Goal: Transaction & Acquisition: Purchase product/service

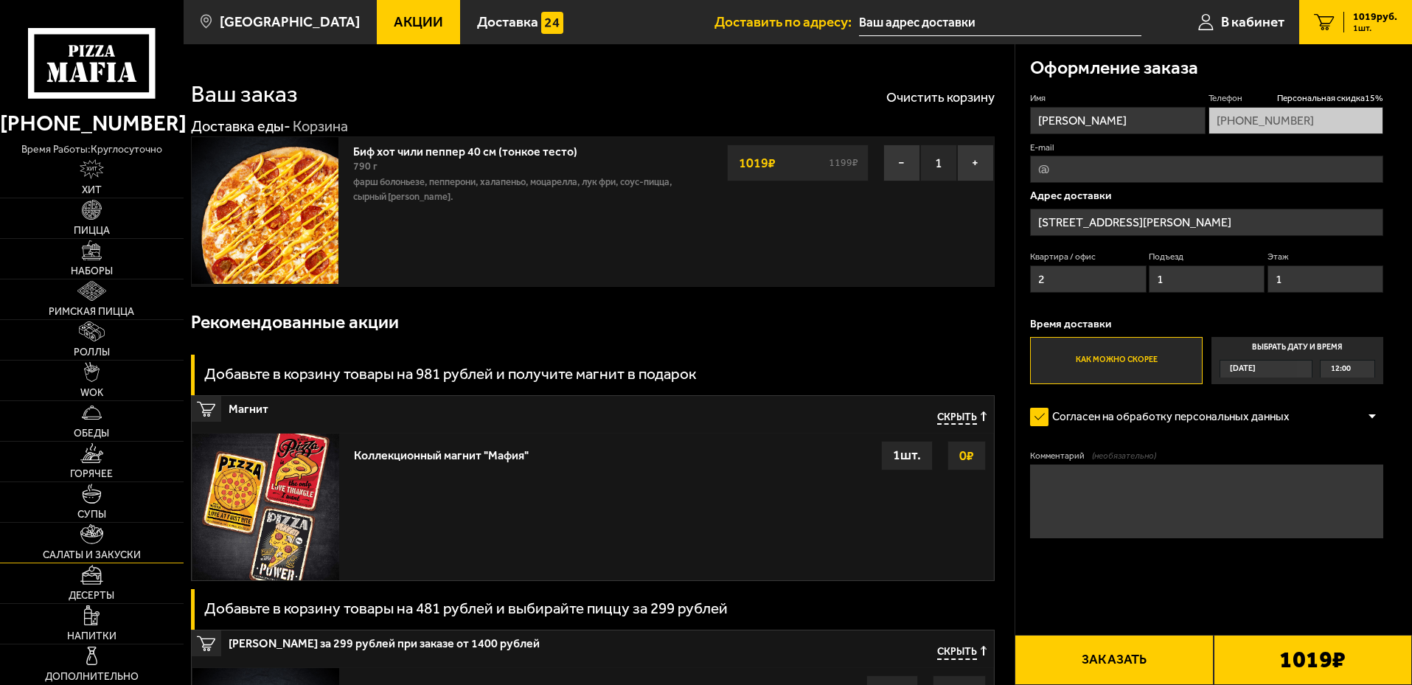
click at [105, 540] on link "Салаты и закуски" at bounding box center [92, 543] width 184 height 40
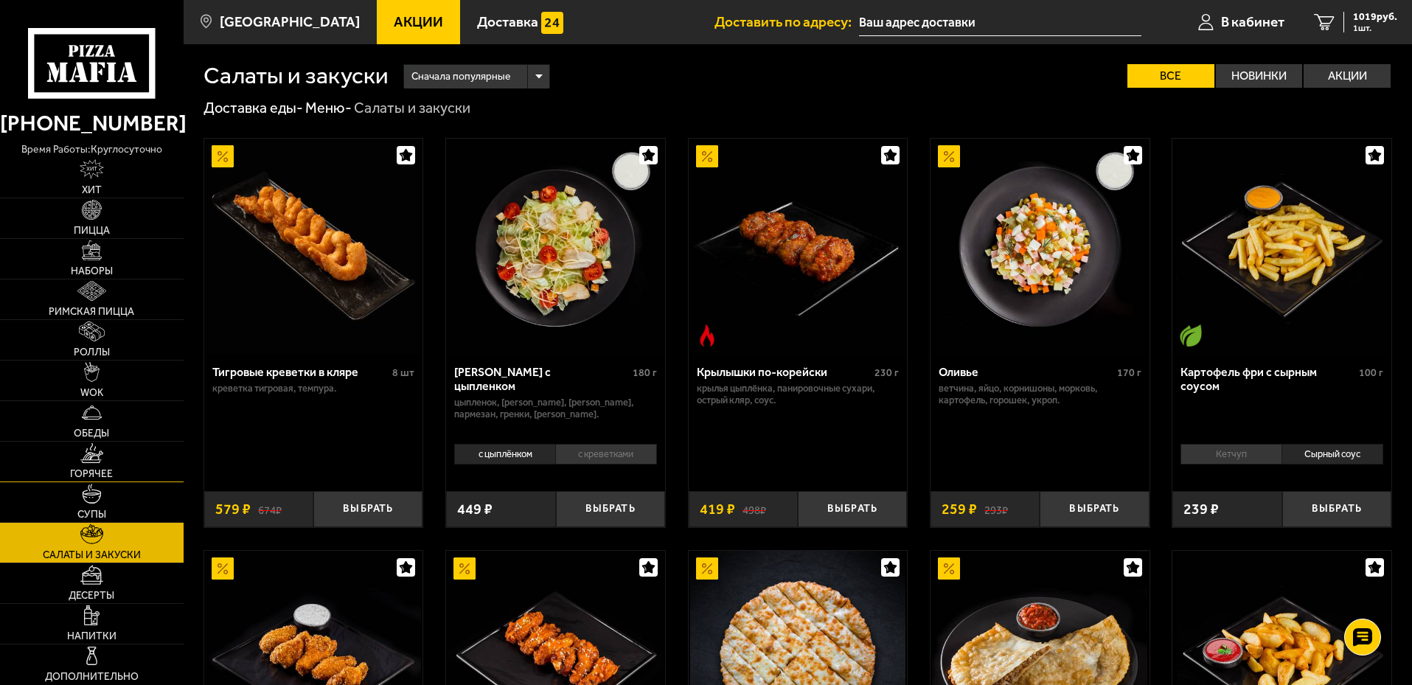
click at [104, 469] on span "Горячее" at bounding box center [91, 474] width 43 height 10
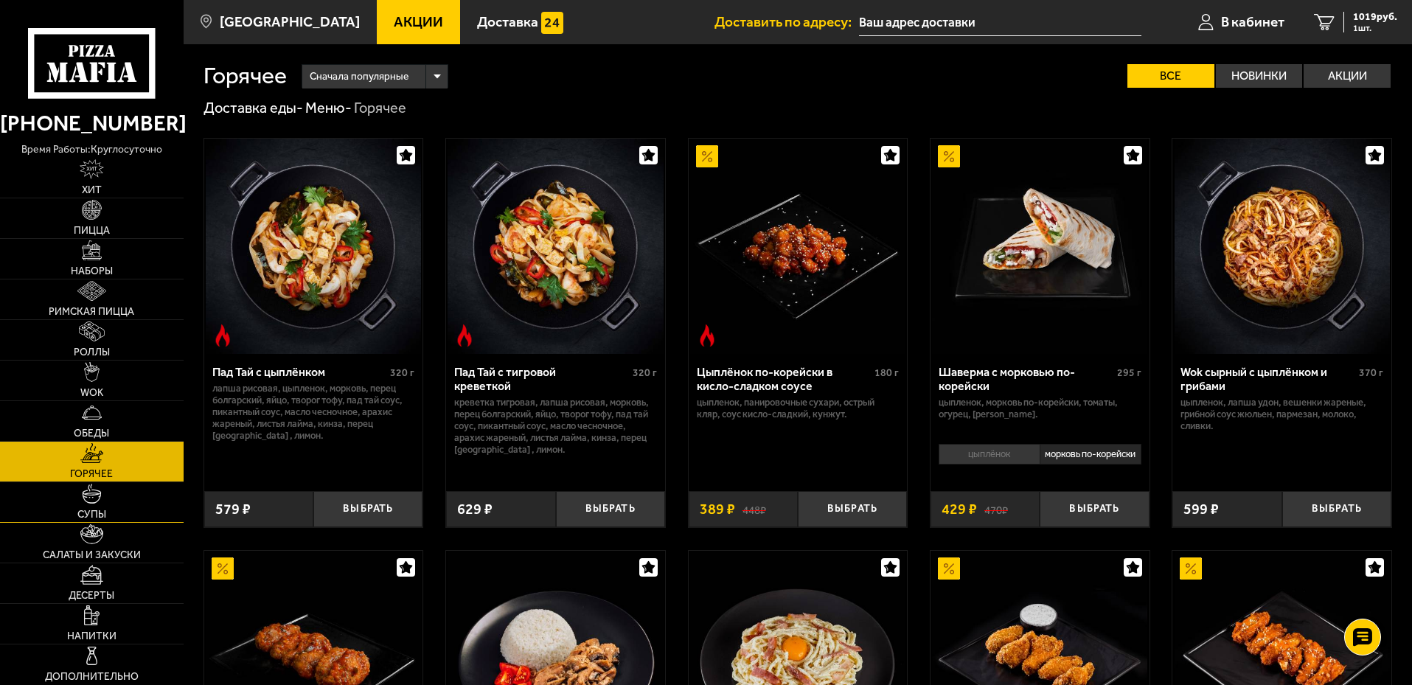
click at [103, 500] on link "Супы" at bounding box center [92, 502] width 184 height 40
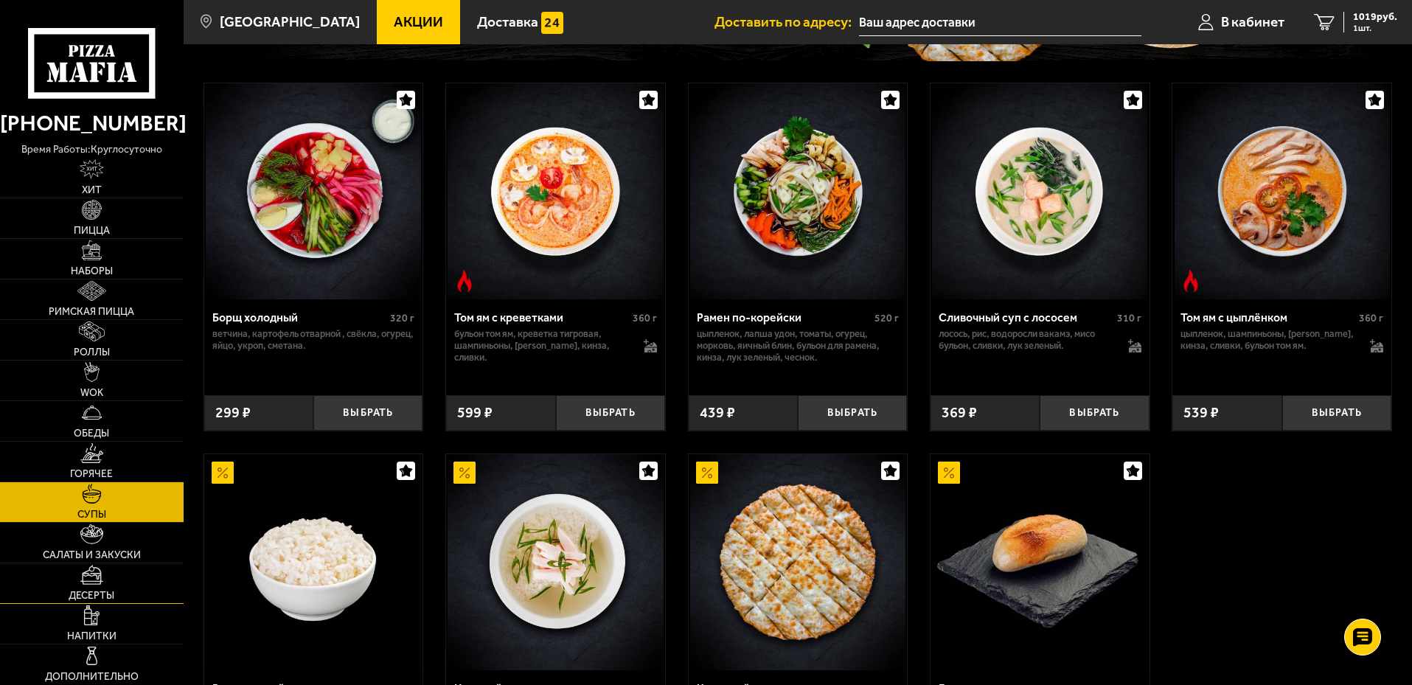
scroll to position [295, 0]
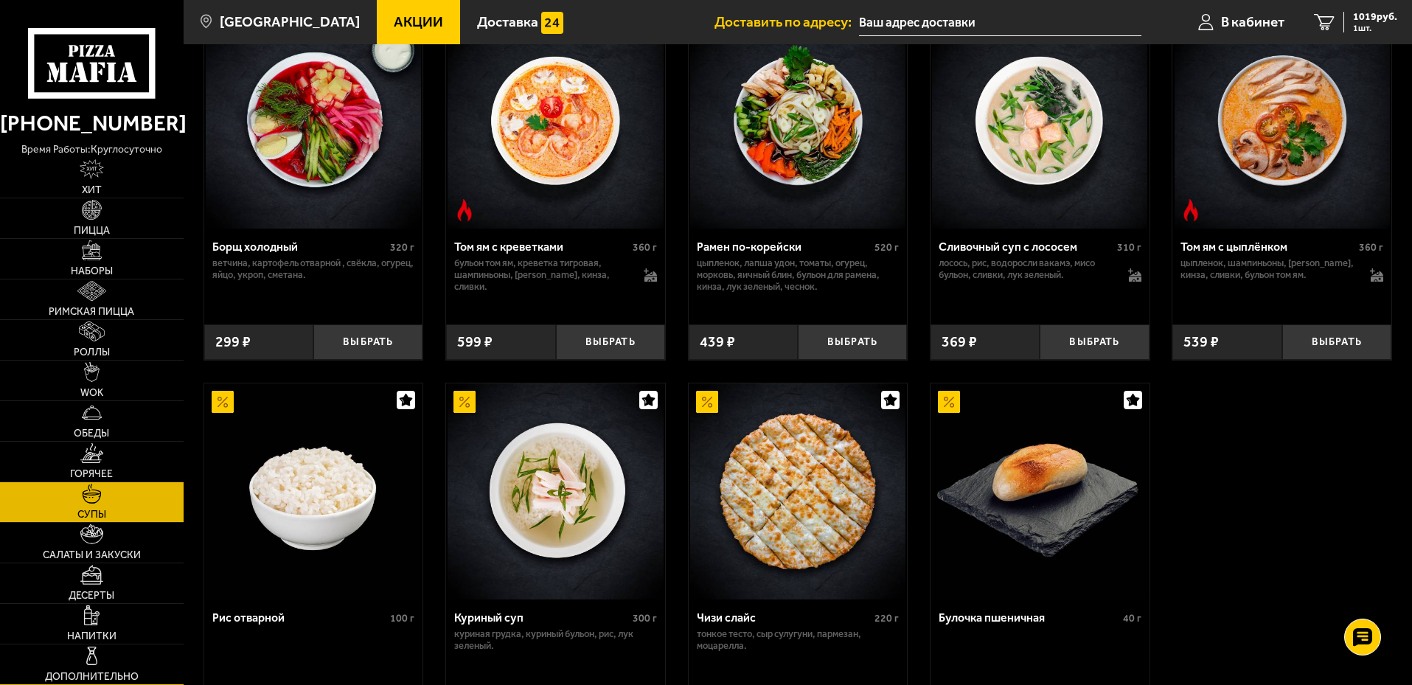
click at [91, 661] on img at bounding box center [92, 656] width 20 height 20
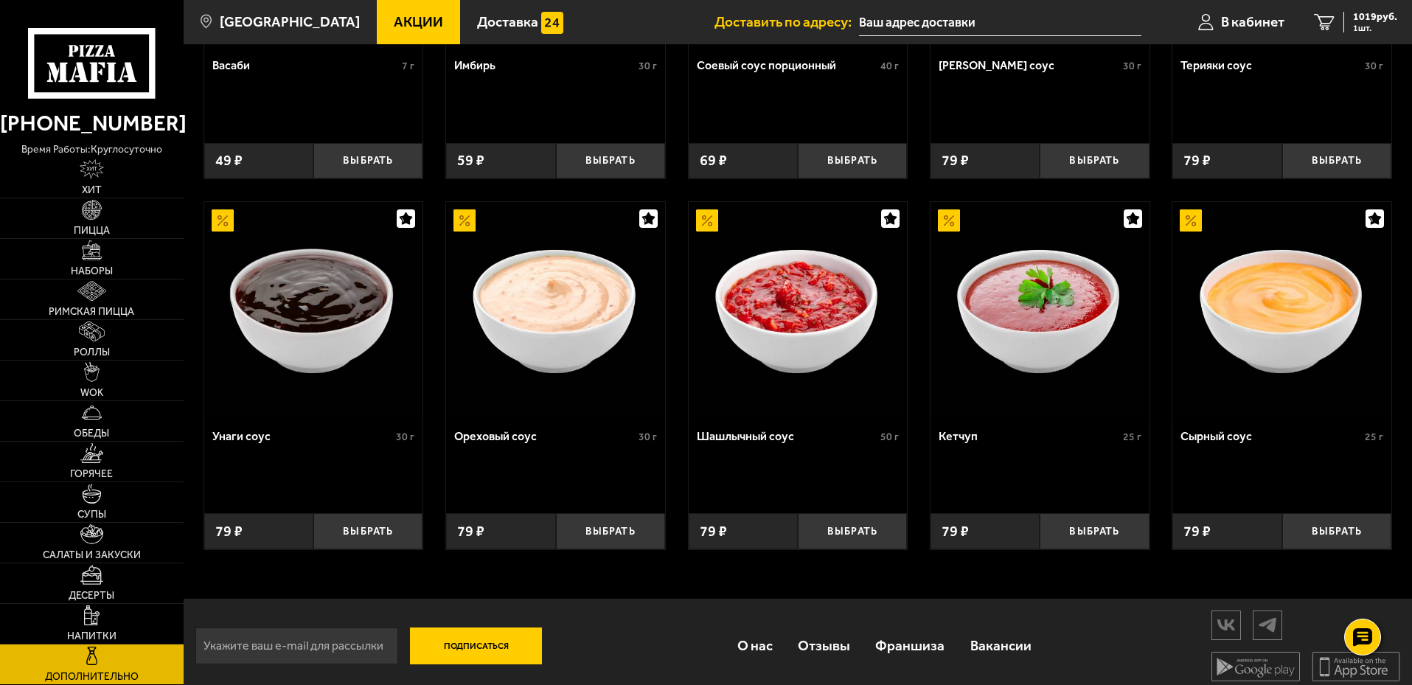
scroll to position [689, 0]
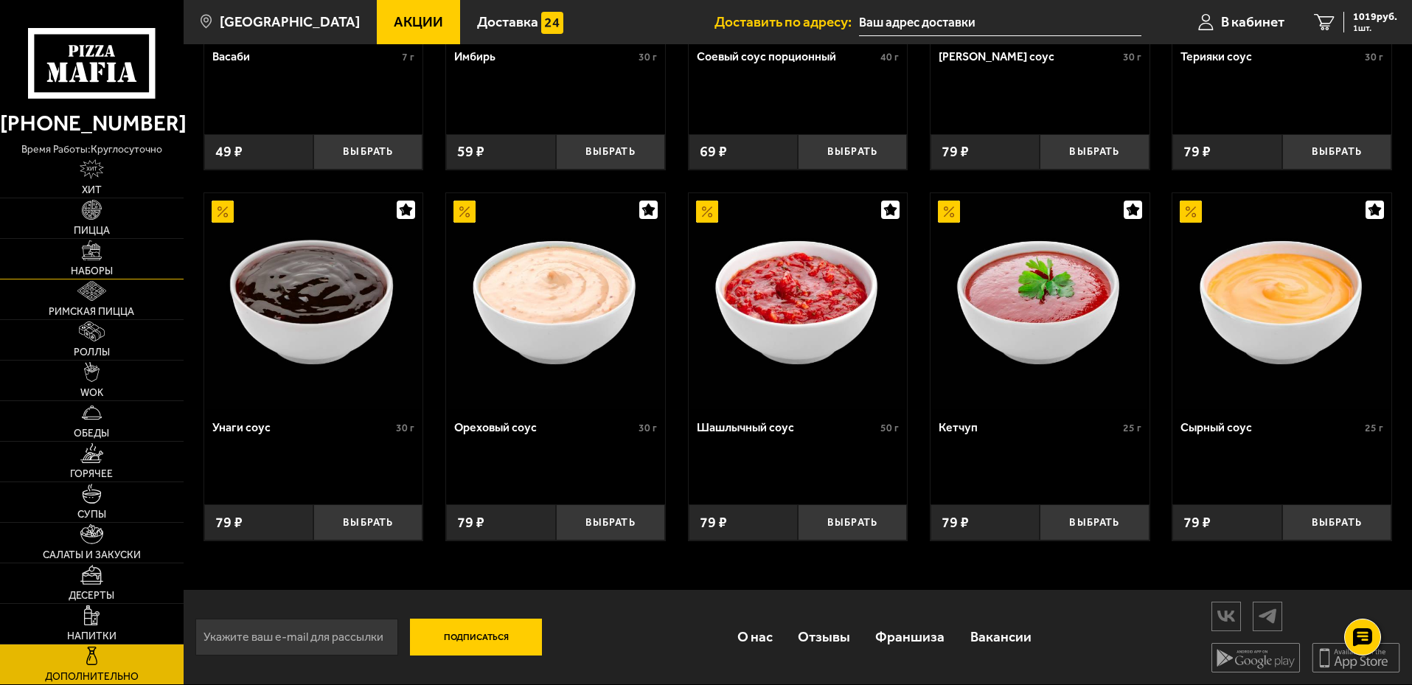
click at [98, 262] on link "Наборы" at bounding box center [92, 259] width 184 height 40
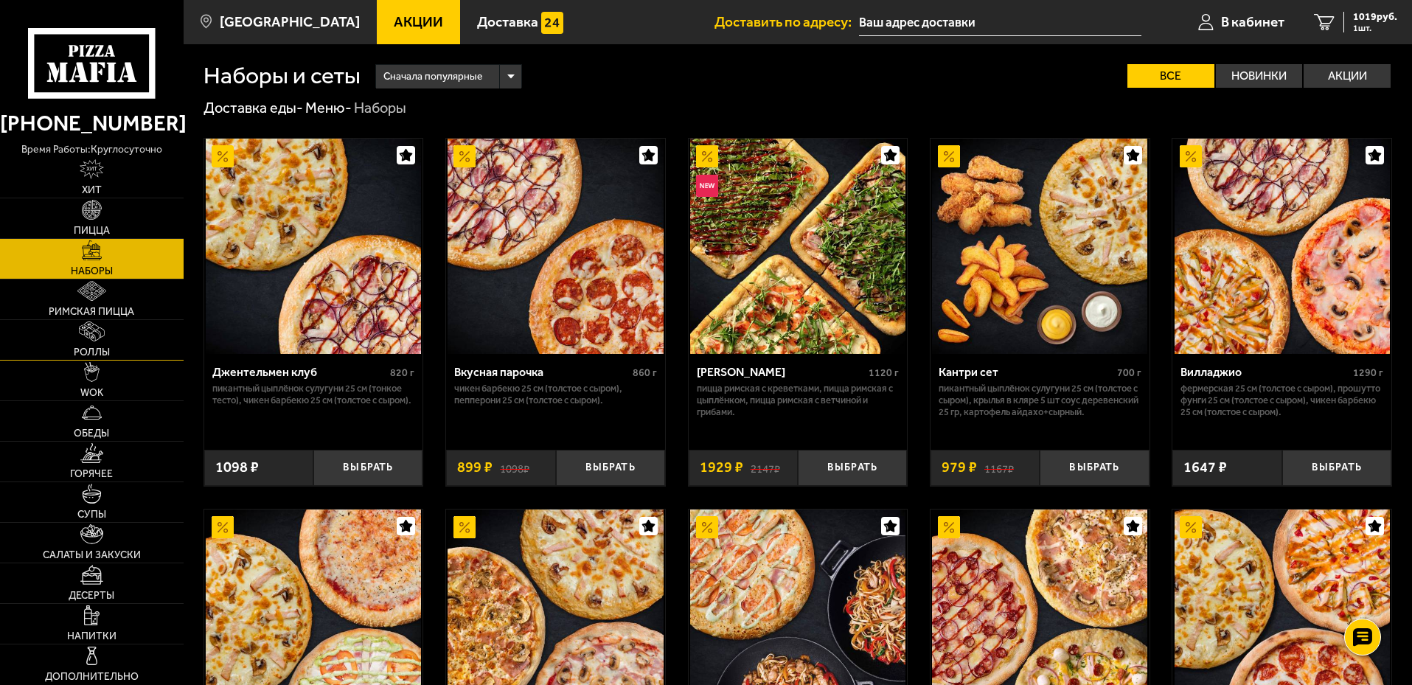
click at [102, 341] on img at bounding box center [92, 331] width 26 height 20
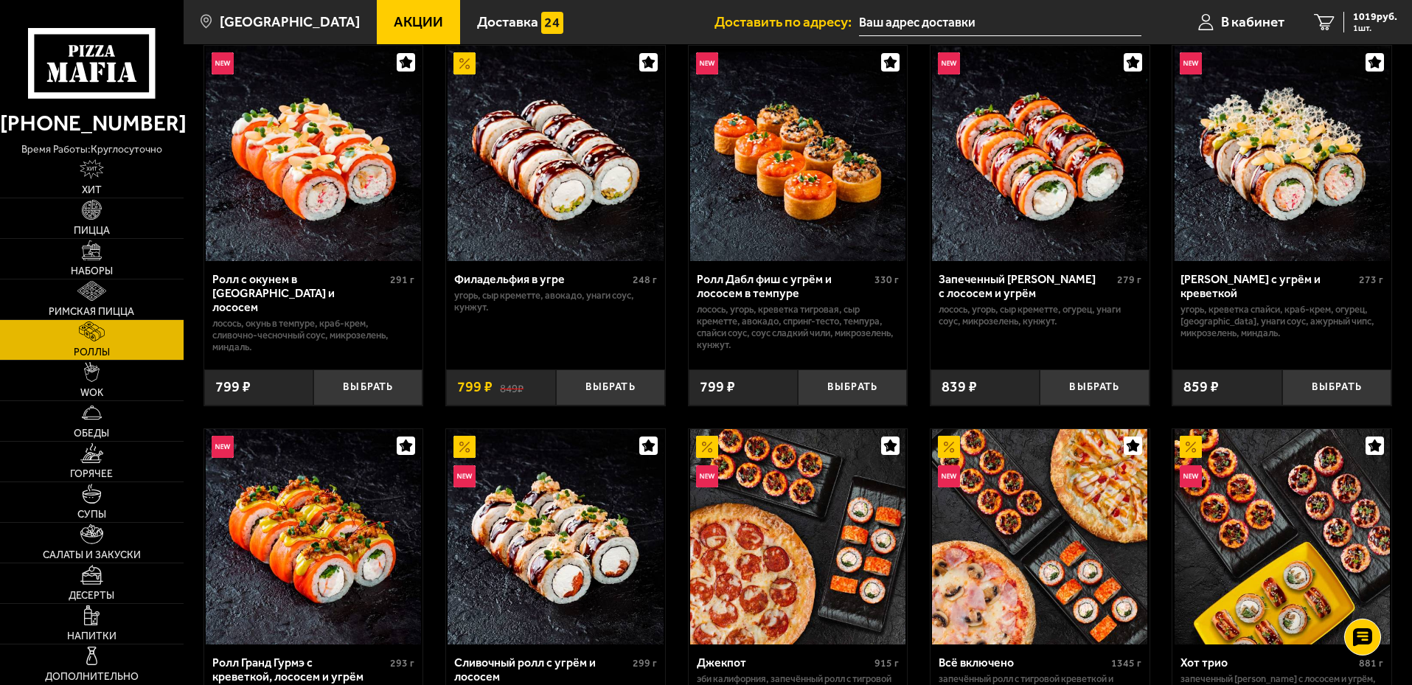
scroll to position [442, 0]
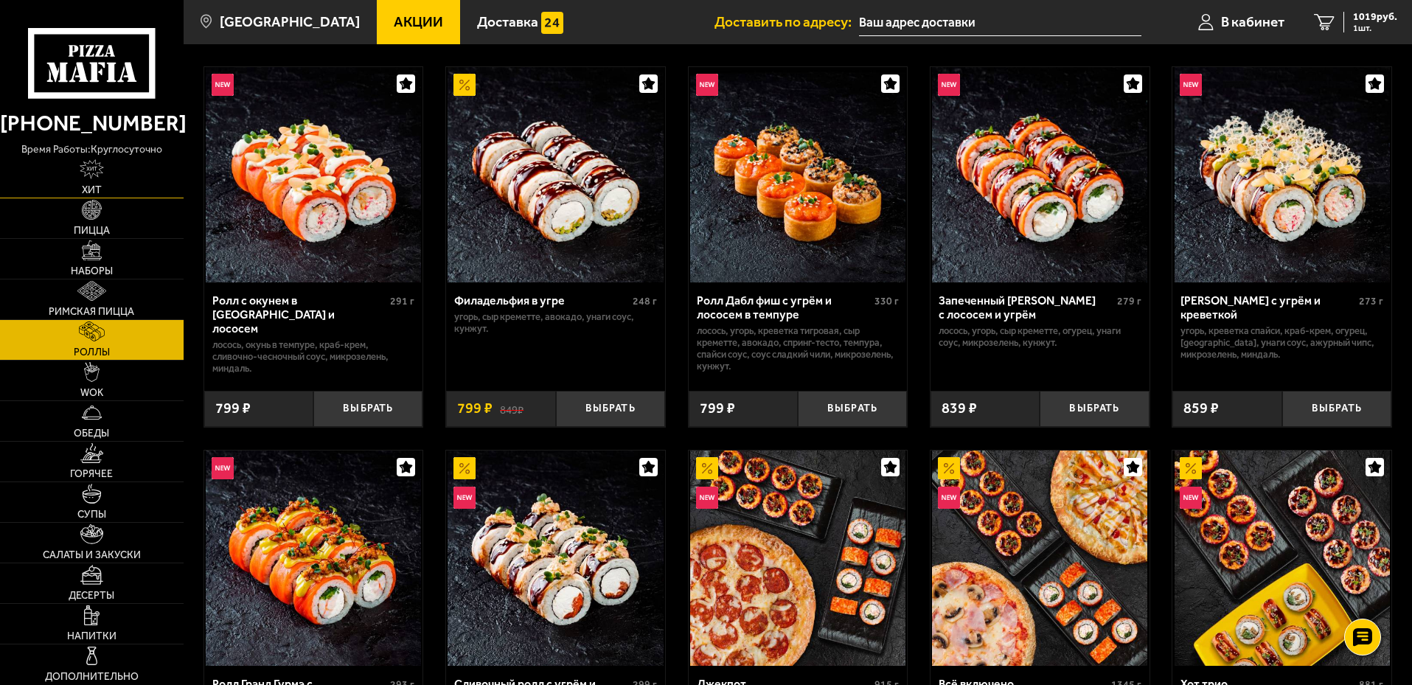
click at [101, 186] on span "Хит" at bounding box center [92, 190] width 20 height 10
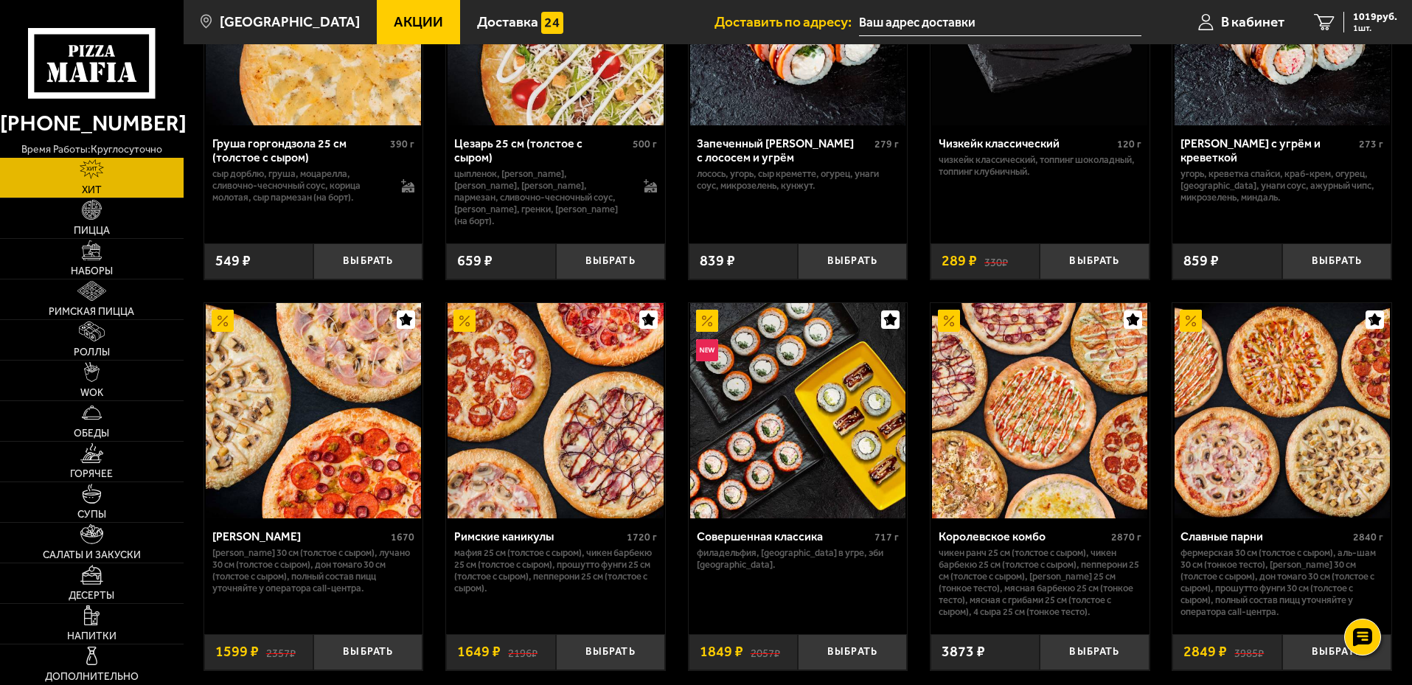
scroll to position [663, 0]
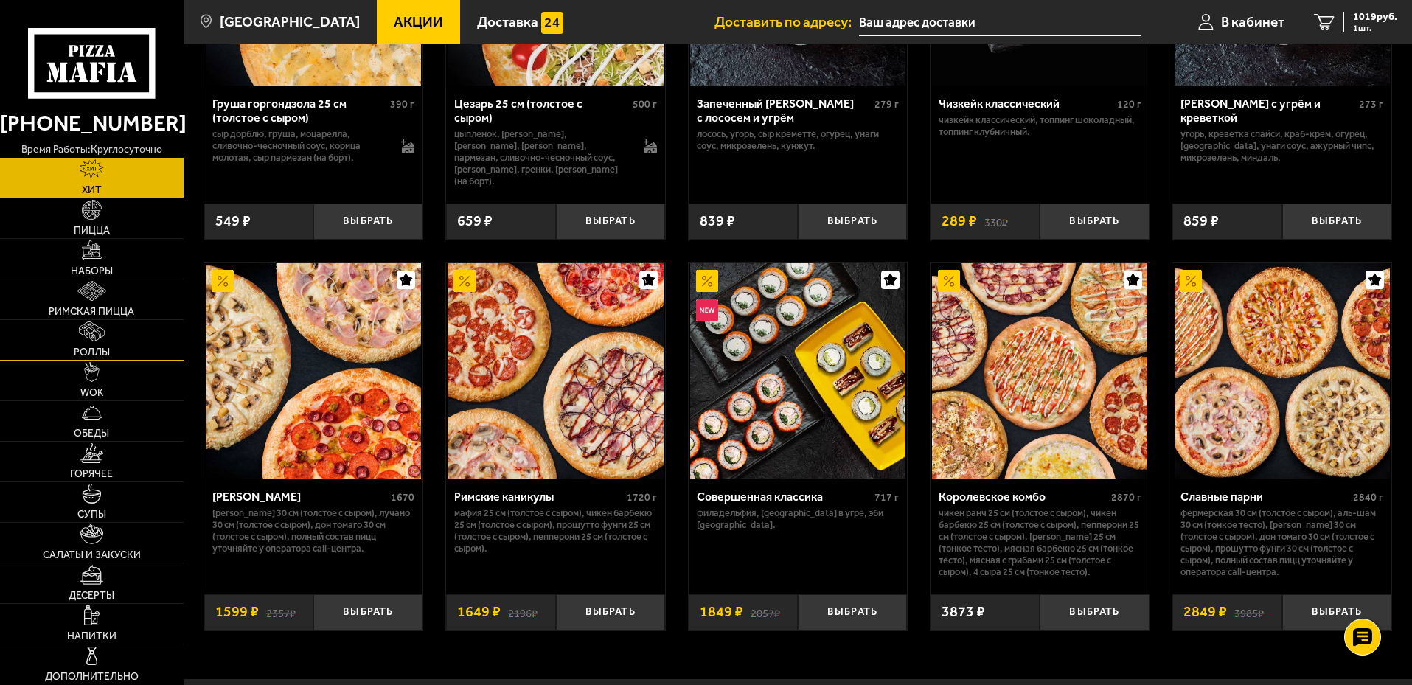
click at [100, 349] on span "Роллы" at bounding box center [92, 352] width 36 height 10
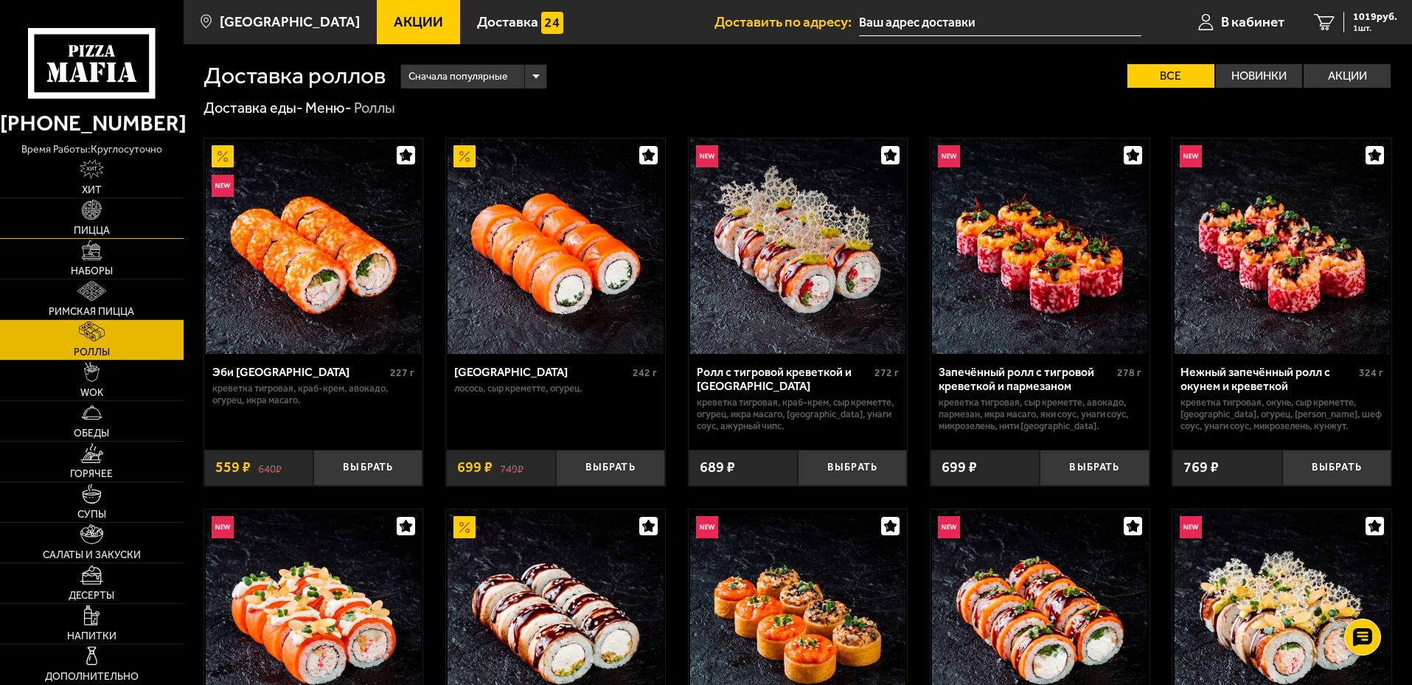
click at [94, 223] on link "Пицца" at bounding box center [92, 218] width 184 height 40
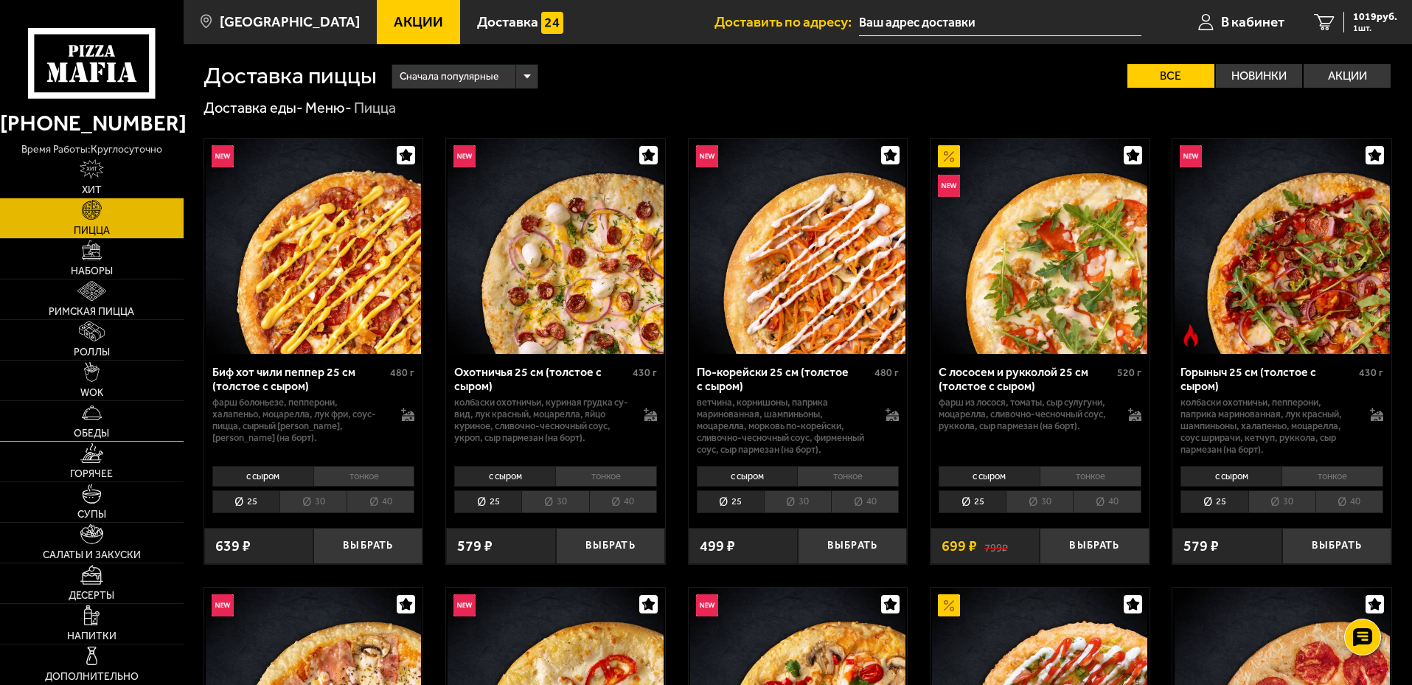
click at [91, 421] on link "Обеды" at bounding box center [92, 421] width 184 height 40
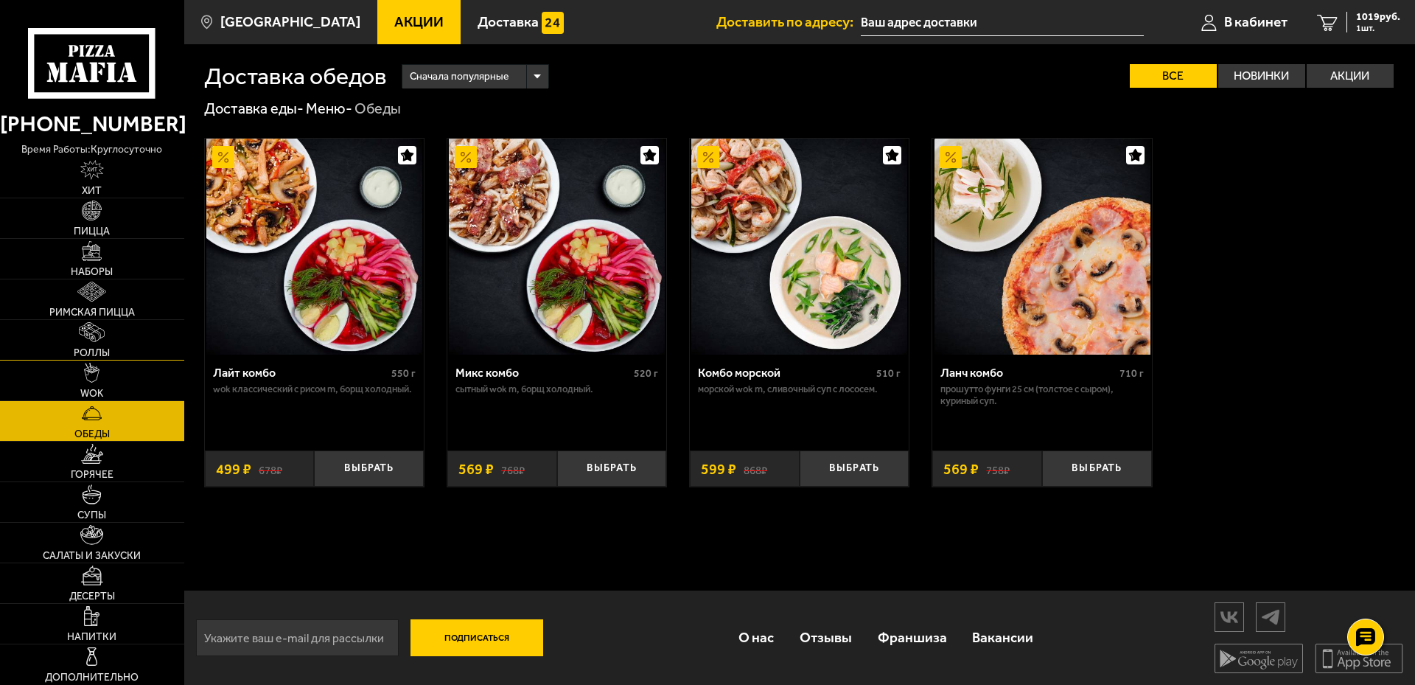
click at [113, 355] on link "Роллы" at bounding box center [92, 340] width 184 height 40
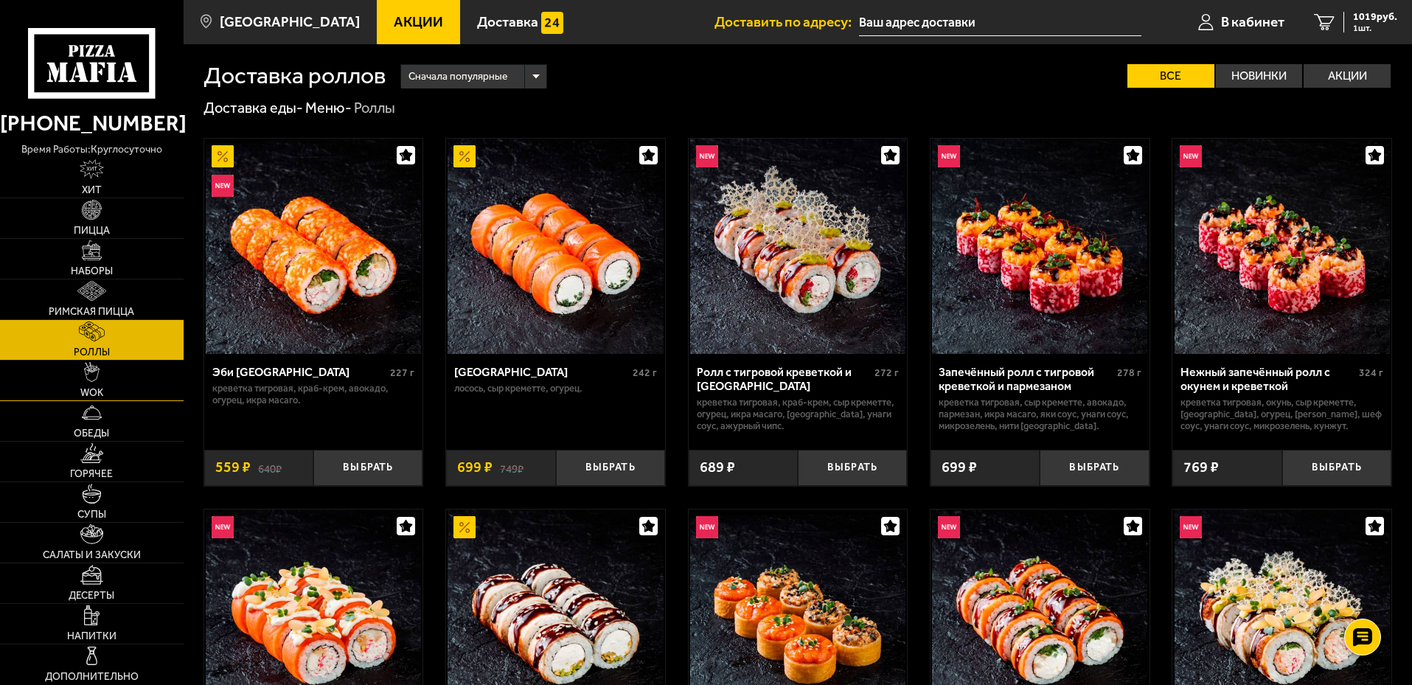
click at [106, 378] on link "WOK" at bounding box center [92, 380] width 184 height 40
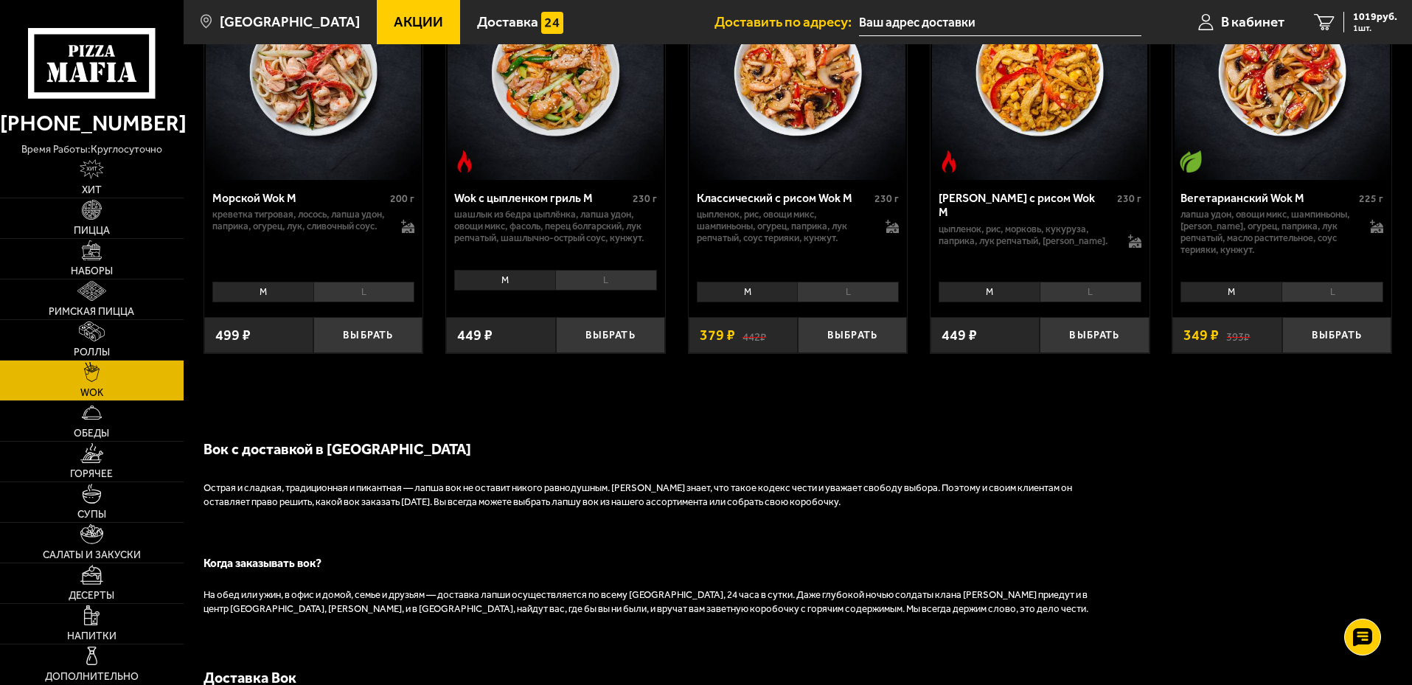
scroll to position [1032, 0]
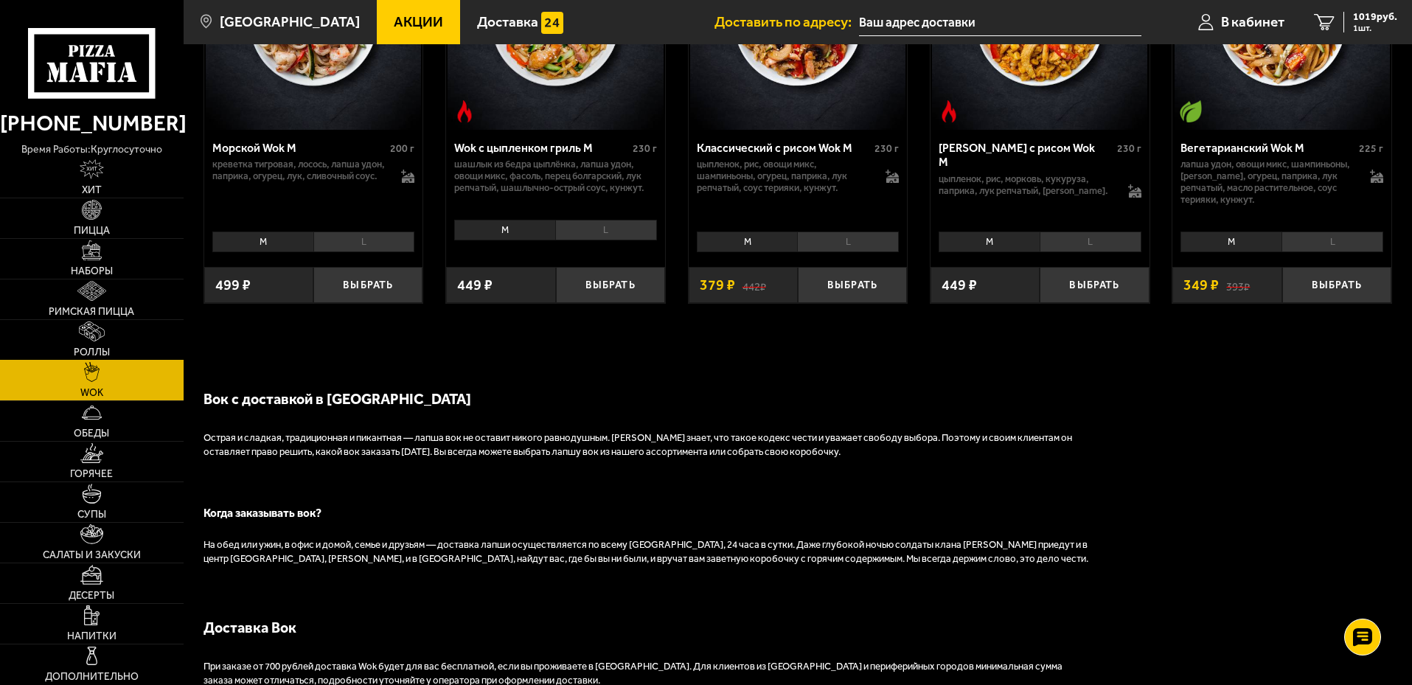
click at [70, 339] on link "Роллы" at bounding box center [92, 340] width 184 height 40
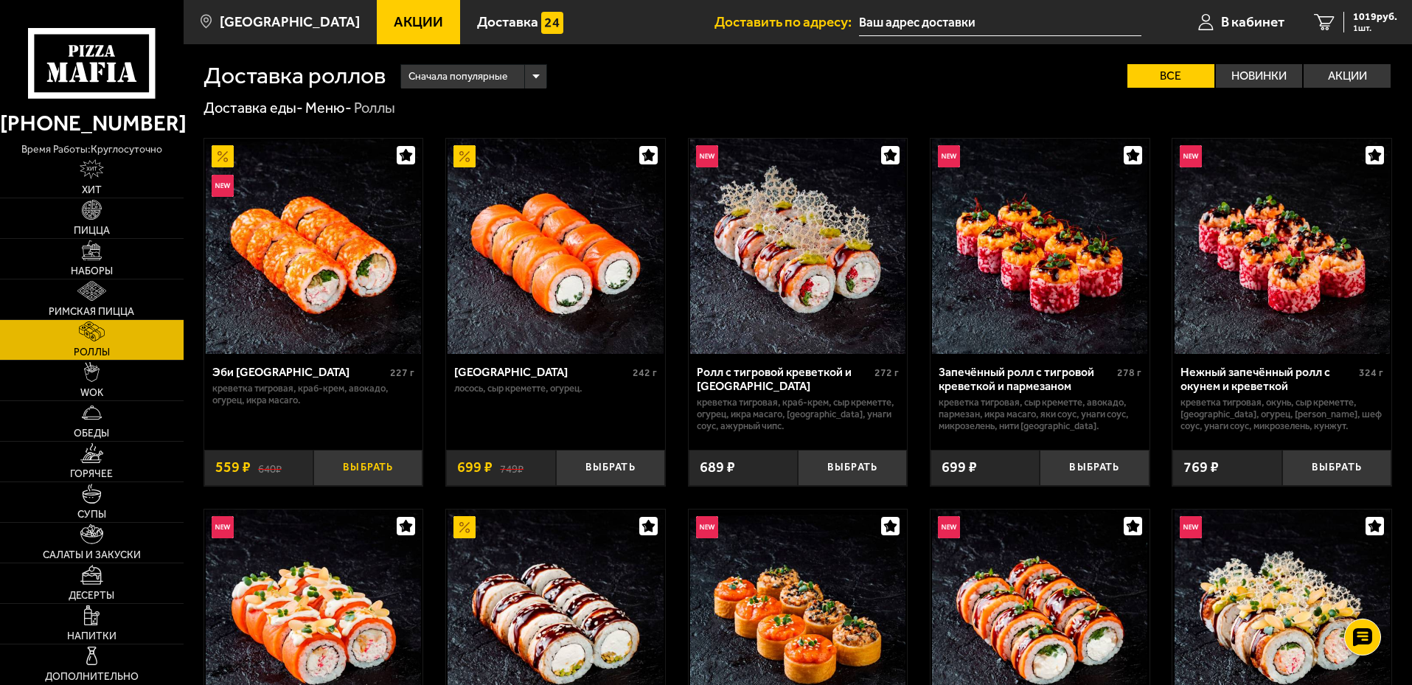
click at [381, 465] on button "Выбрать" at bounding box center [367, 468] width 109 height 36
click at [1370, 18] on span "1578 руб." at bounding box center [1375, 17] width 44 height 10
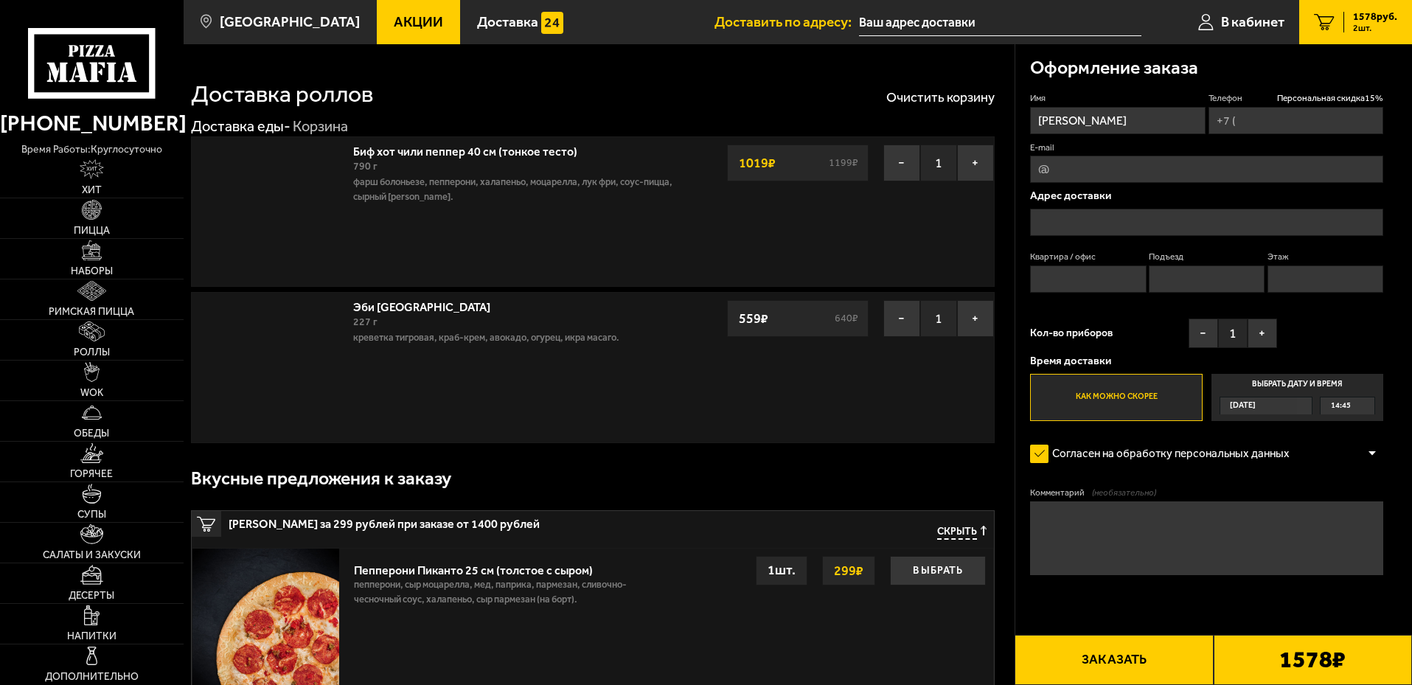
type input "[PHONE_NUMBER]"
type input "[STREET_ADDRESS][PERSON_NAME]"
type input "2"
type input "1"
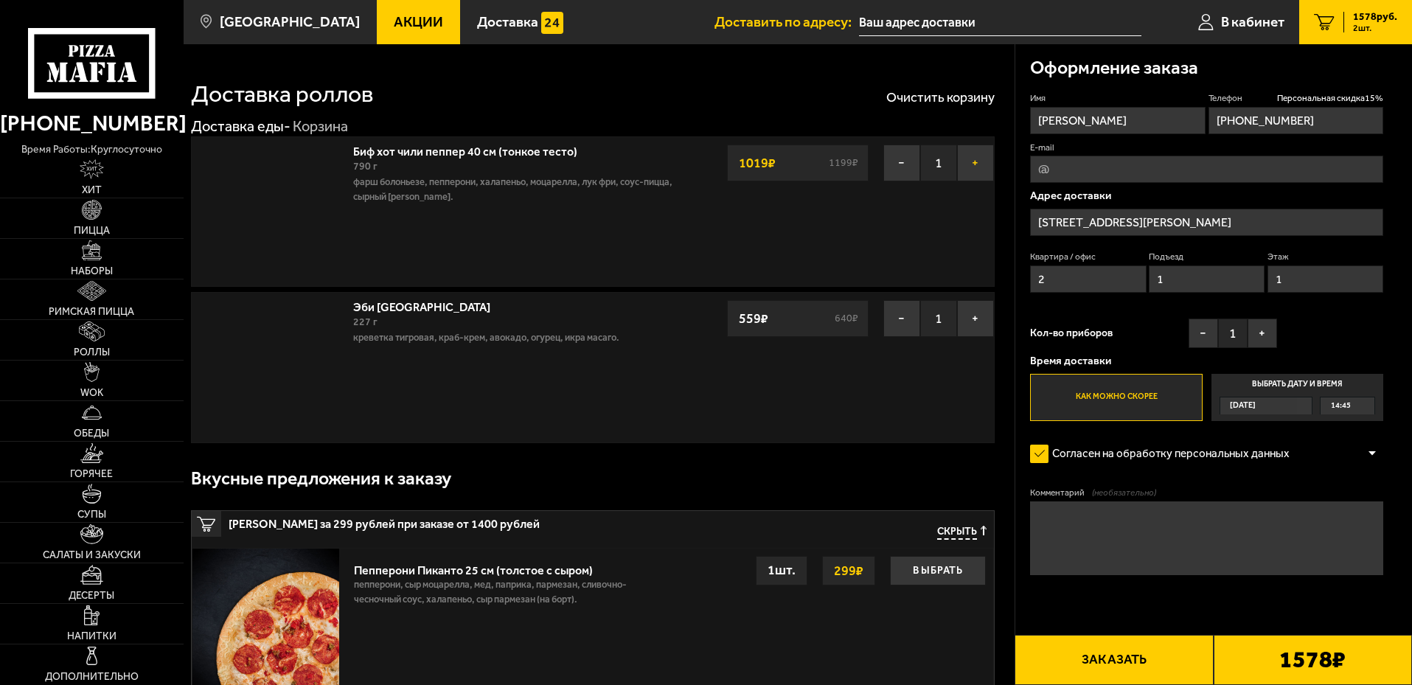
type input "[STREET_ADDRESS][PERSON_NAME]"
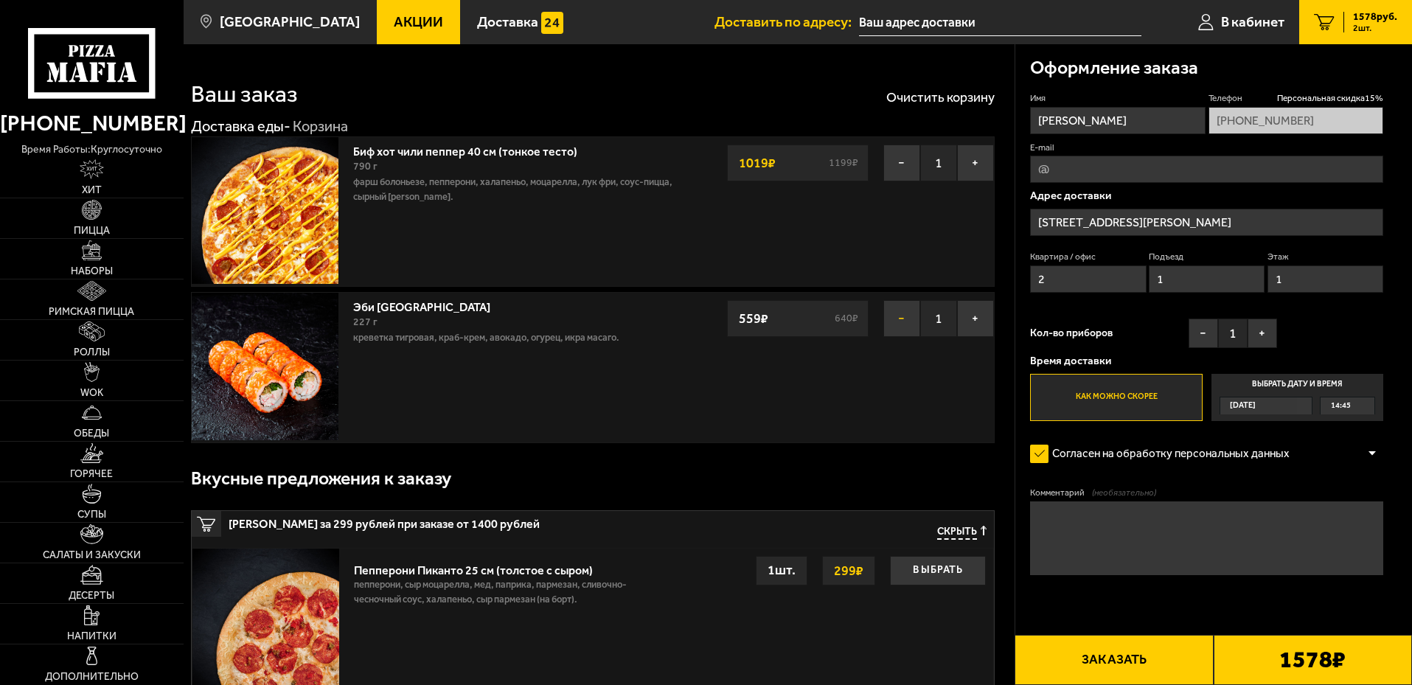
click at [888, 321] on button "−" at bounding box center [901, 318] width 37 height 37
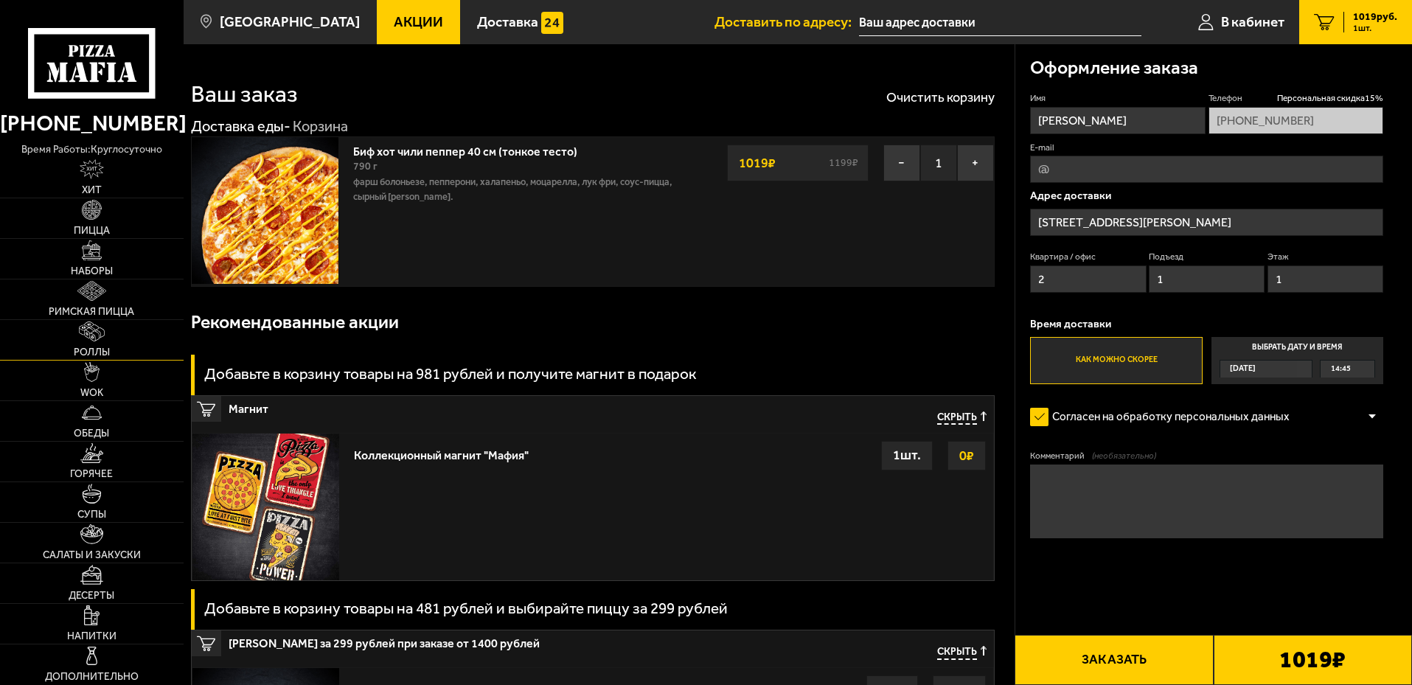
click at [75, 337] on link "Роллы" at bounding box center [92, 340] width 184 height 40
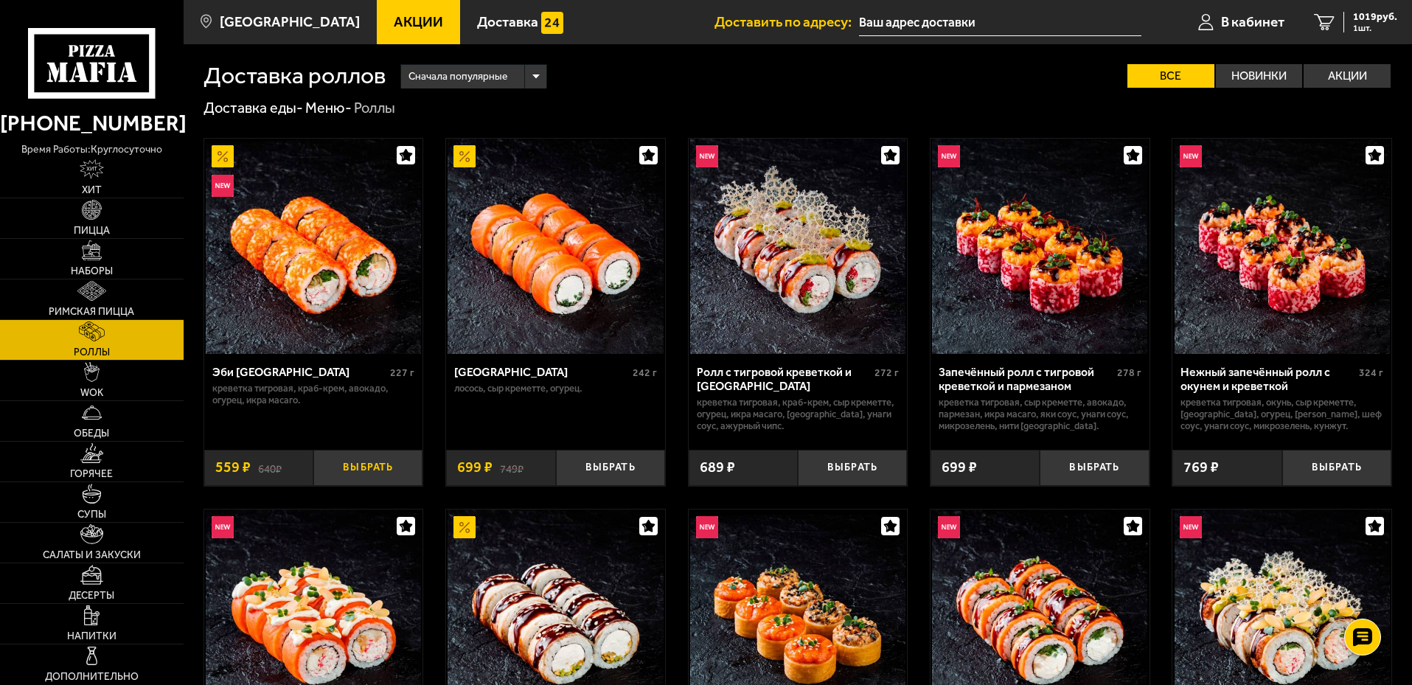
click at [355, 469] on button "Выбрать" at bounding box center [367, 468] width 109 height 36
click at [1377, 23] on div "1019 руб. 1 шт." at bounding box center [1370, 22] width 54 height 21
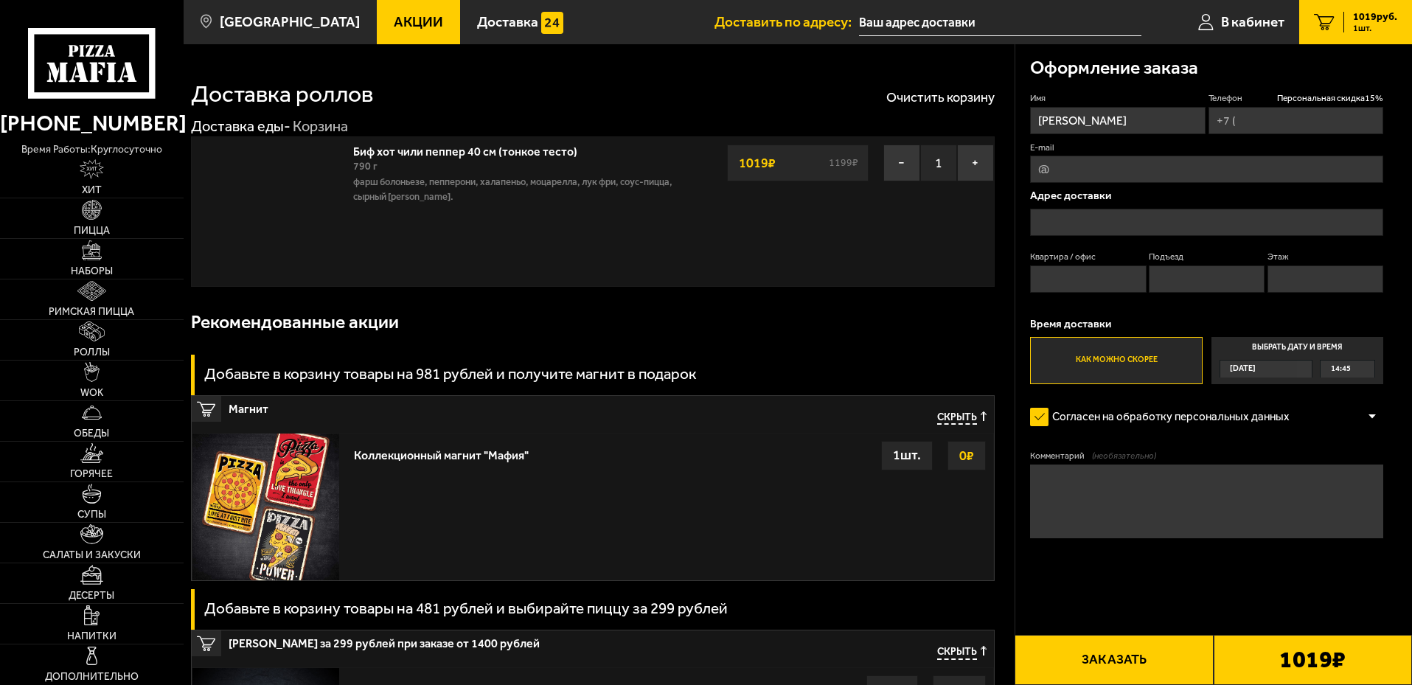
type input "[PHONE_NUMBER]"
type input "[STREET_ADDRESS][PERSON_NAME]"
type input "2"
type input "1"
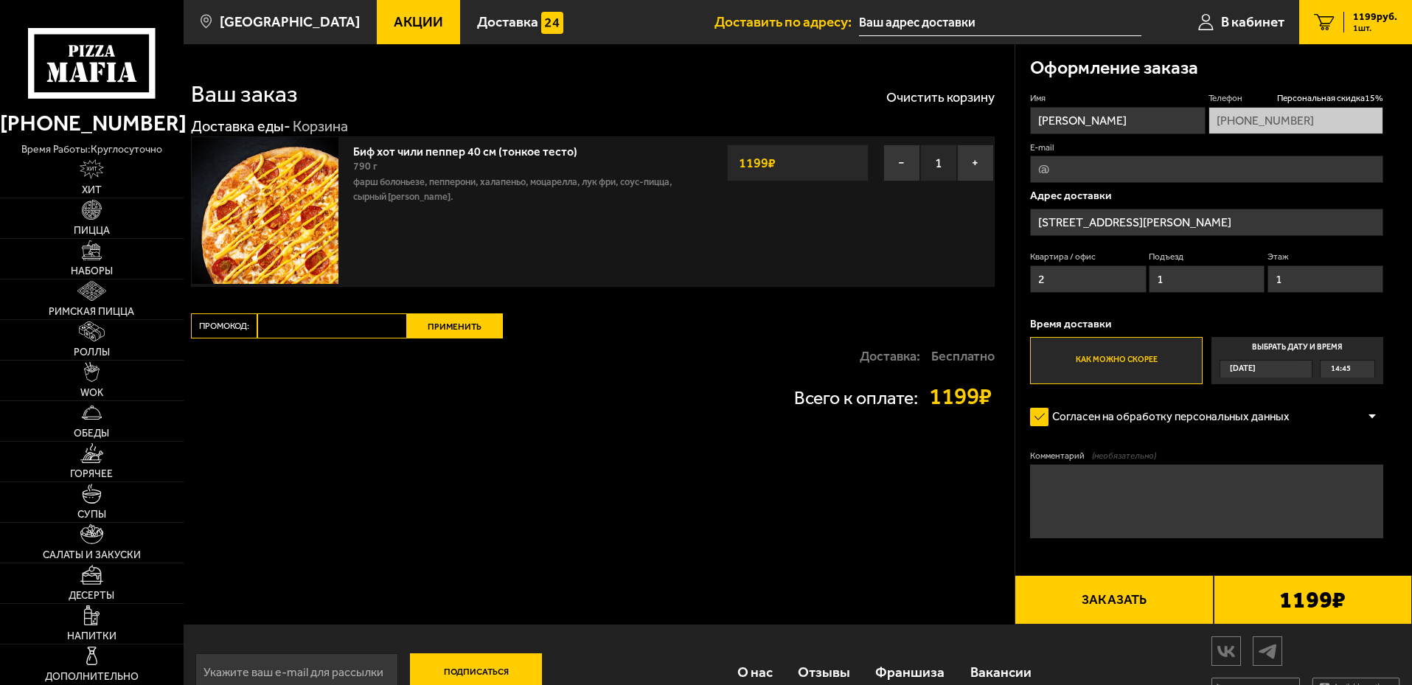
click at [634, 257] on div "Биф хот чили пеппер 40 см (тонкое тесто) 790 г фарш болоньезе, пепперони, халап…" at bounding box center [517, 211] width 342 height 149
type input "[STREET_ADDRESS][PERSON_NAME]"
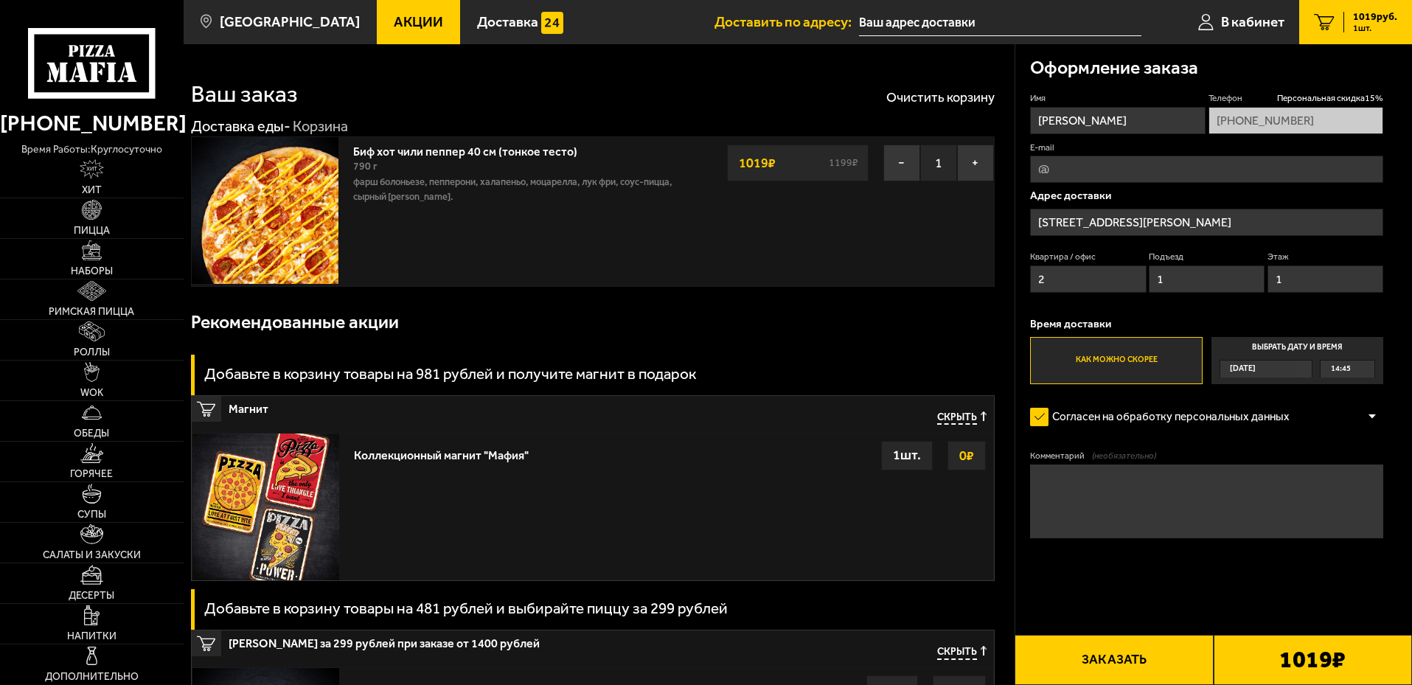
click at [535, 224] on div "Биф хот чили пеппер 40 см (тонкое тесто) 790 г фарш болоньезе, пепперони, халап…" at bounding box center [517, 211] width 342 height 149
click at [536, 224] on div "Биф хот чили пеппер 40 см (тонкое тесто) 790 г фарш болоньезе, пепперони, халап…" at bounding box center [517, 211] width 342 height 149
click at [518, 273] on div "Биф хот чили пеппер 40 см (тонкое тесто) 790 г фарш болоньезе, пепперони, халап…" at bounding box center [517, 211] width 342 height 149
click at [103, 258] on link "Наборы" at bounding box center [92, 259] width 184 height 40
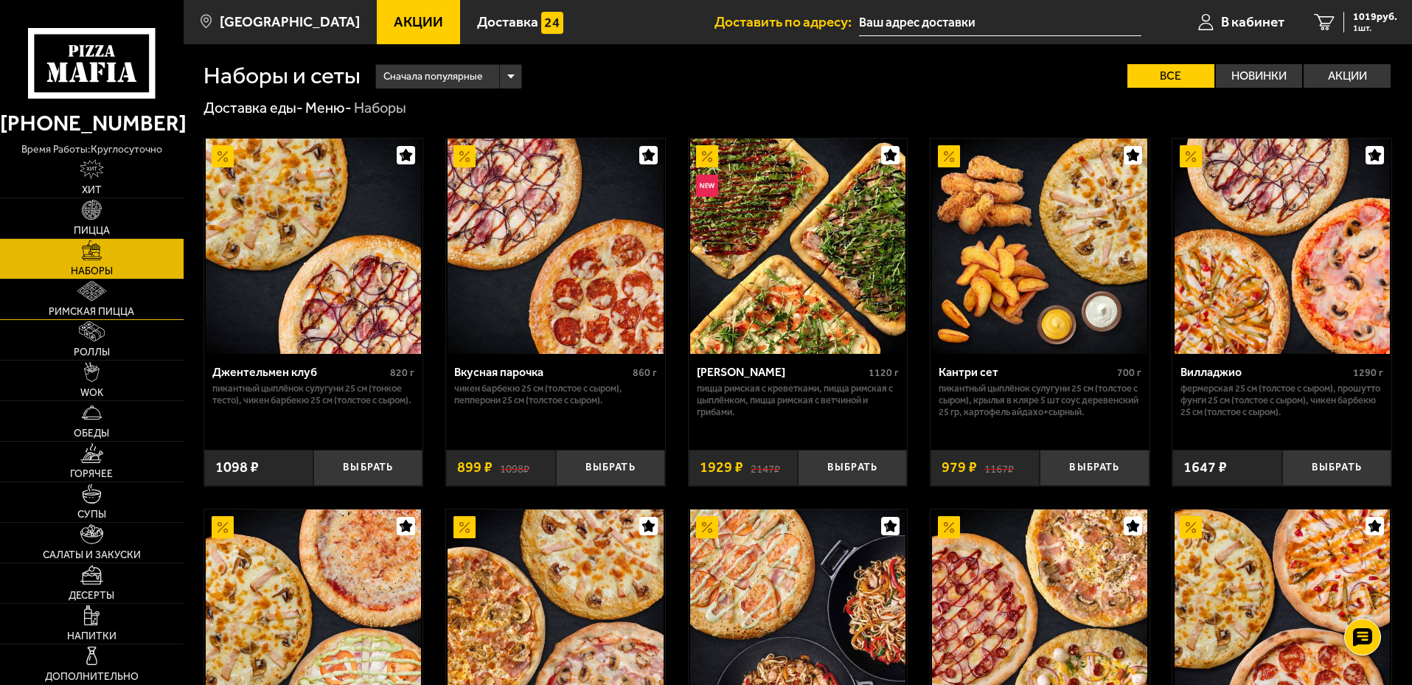
click at [93, 310] on span "Римская пицца" at bounding box center [92, 312] width 86 height 10
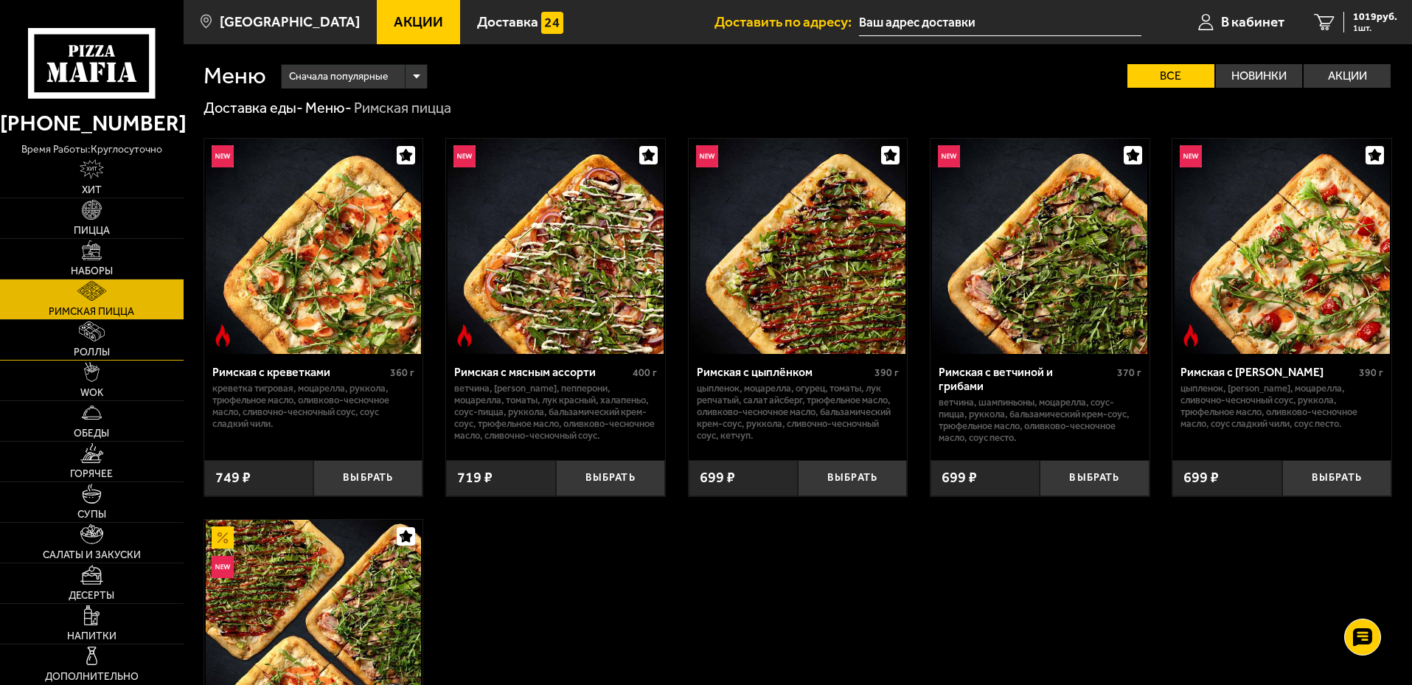
click at [97, 352] on span "Роллы" at bounding box center [92, 352] width 36 height 10
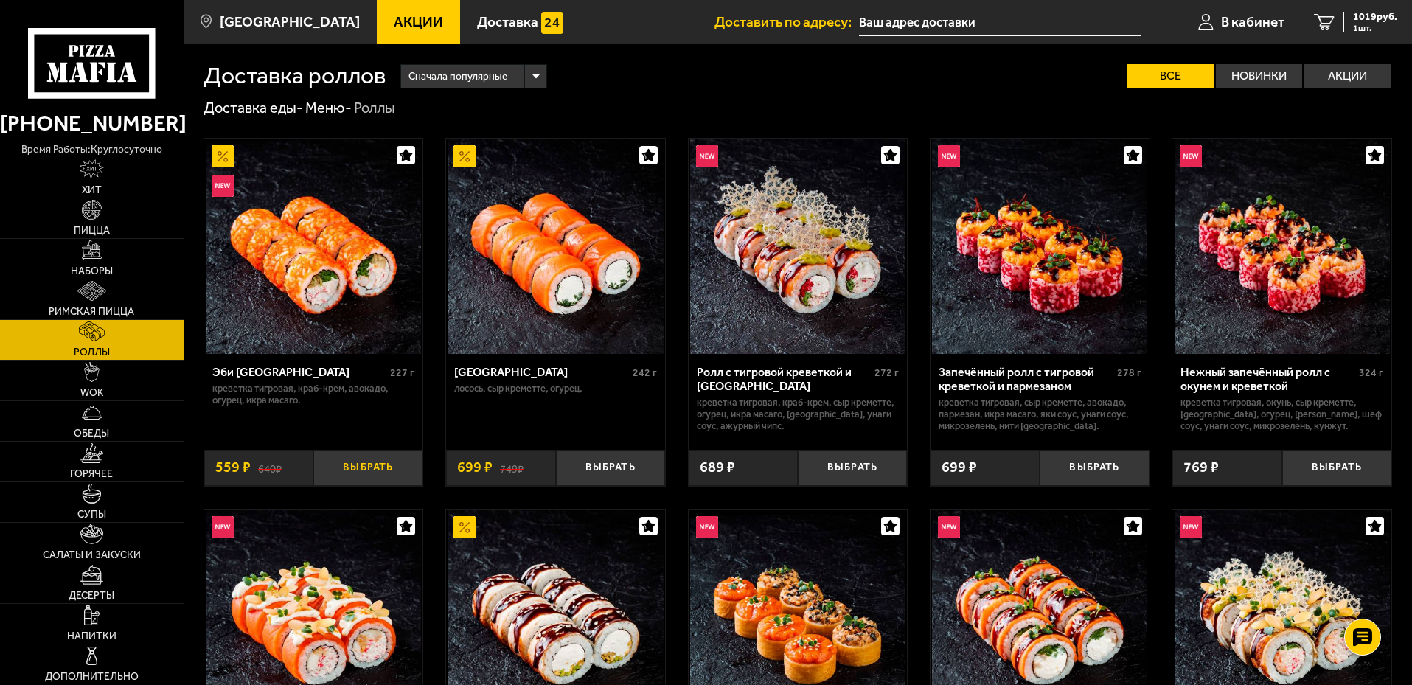
click at [363, 467] on button "Выбрать" at bounding box center [367, 468] width 109 height 36
click at [1370, 35] on link "2 1578 руб. 2 шт." at bounding box center [1355, 22] width 113 height 44
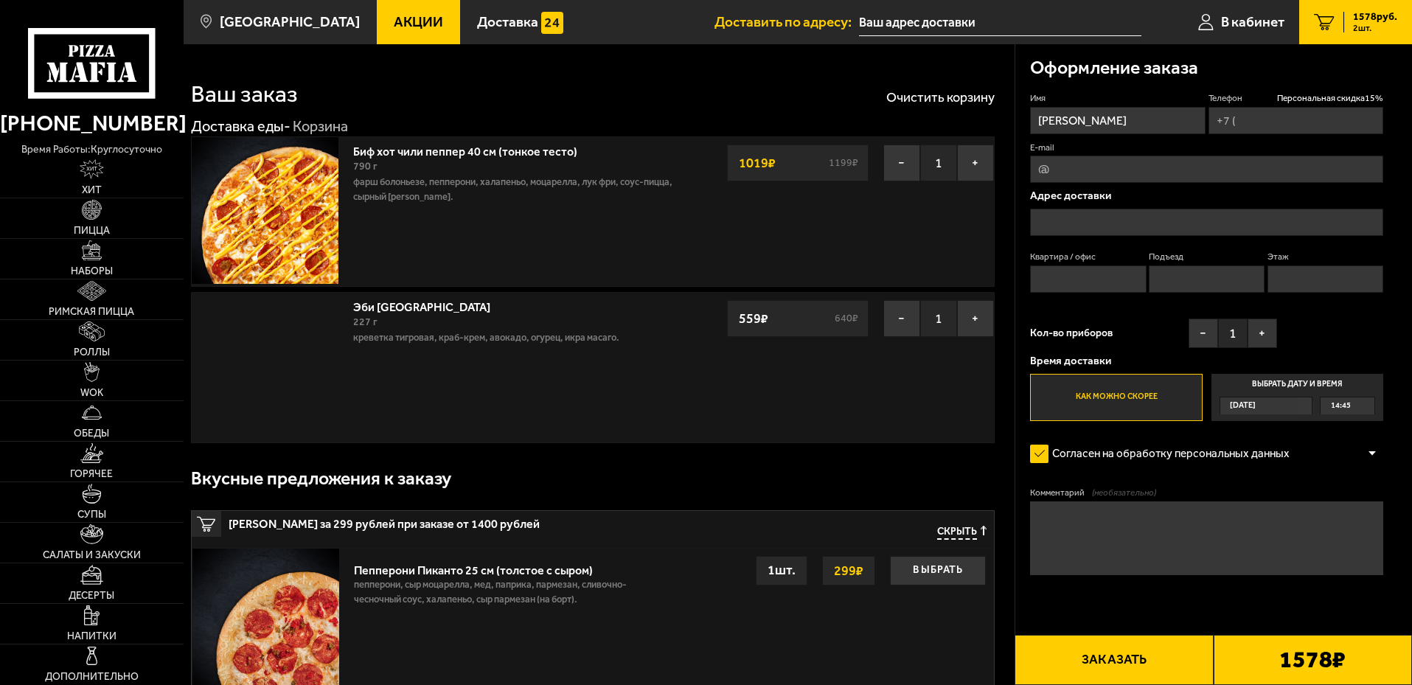
type input "[PHONE_NUMBER]"
type input "[STREET_ADDRESS][PERSON_NAME]"
type input "2"
type input "1"
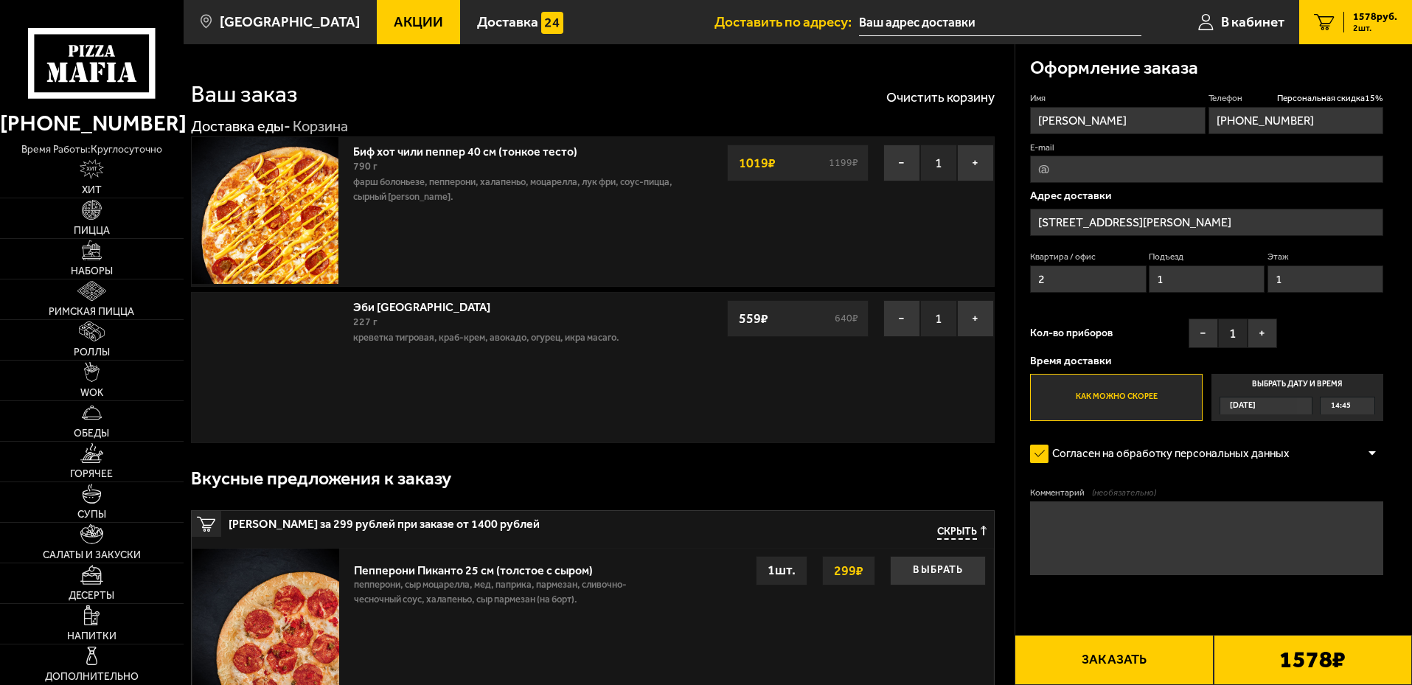
type input "[STREET_ADDRESS][PERSON_NAME]"
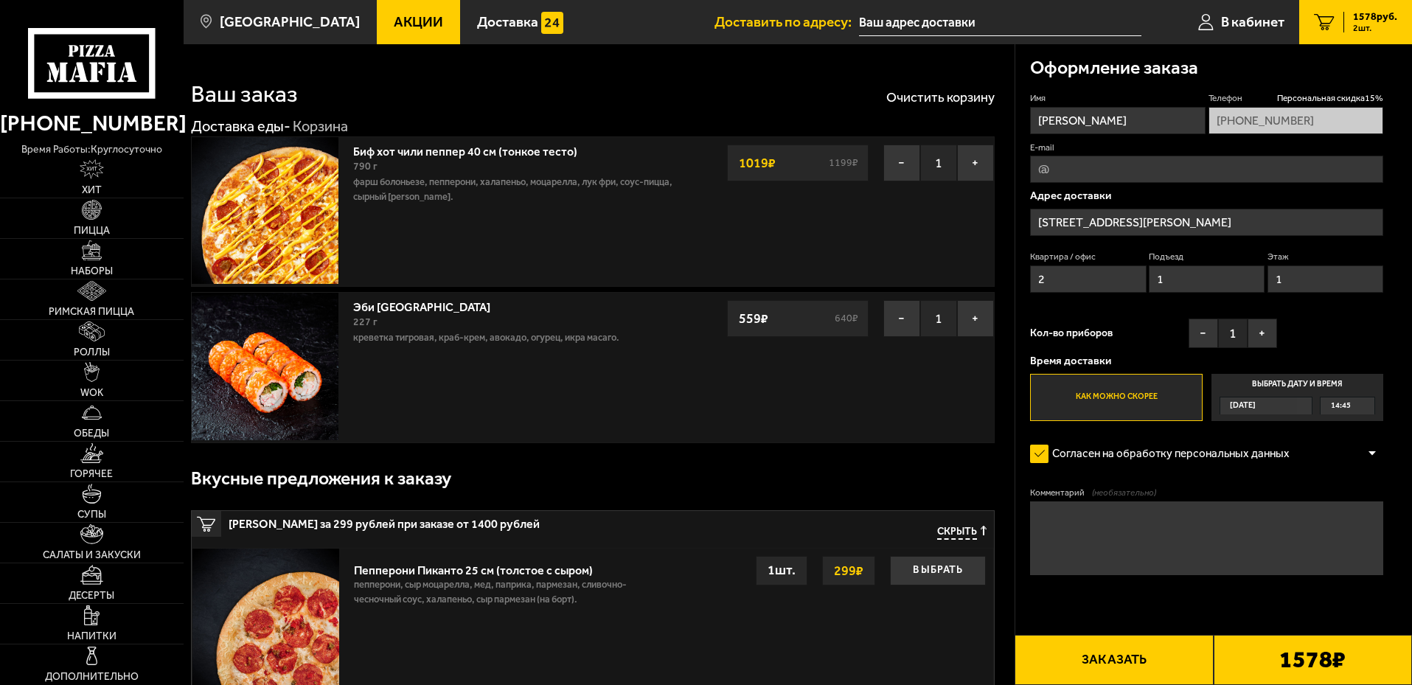
click at [1145, 543] on textarea "Комментарий (необязательно)" at bounding box center [1206, 538] width 353 height 74
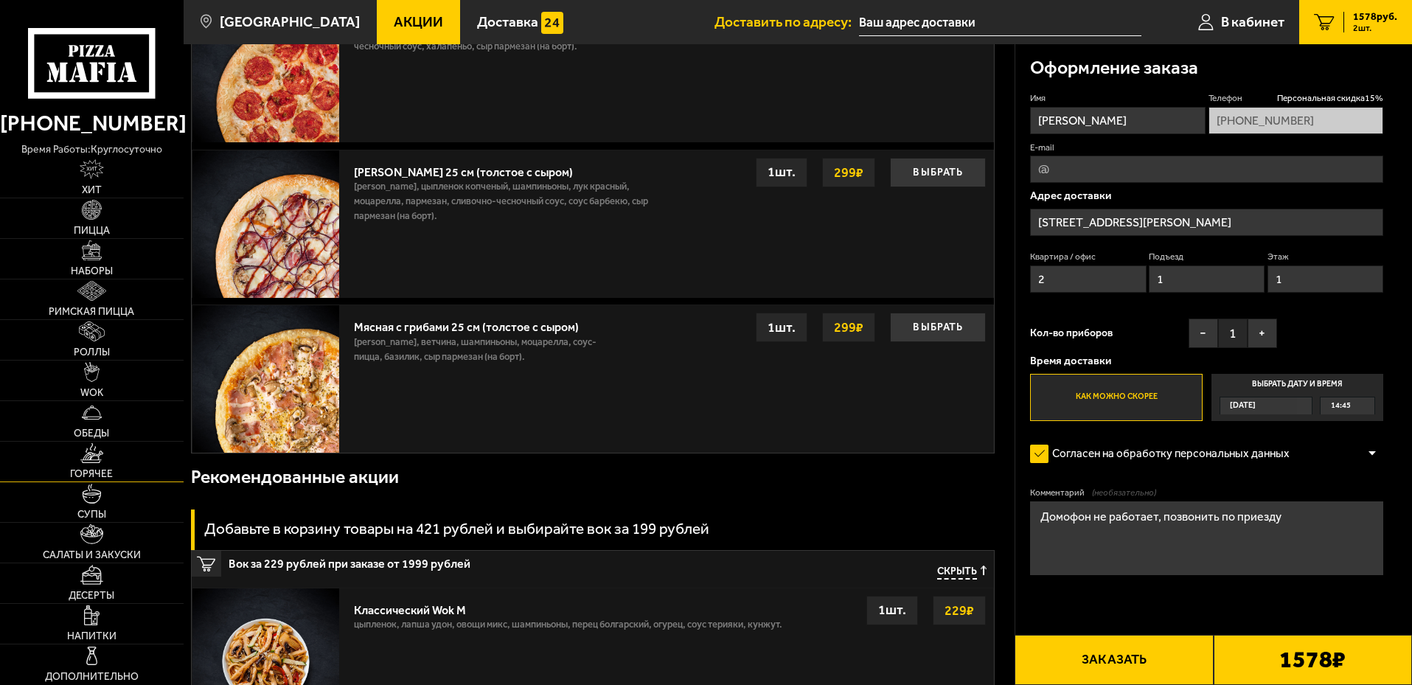
scroll to position [1032, 0]
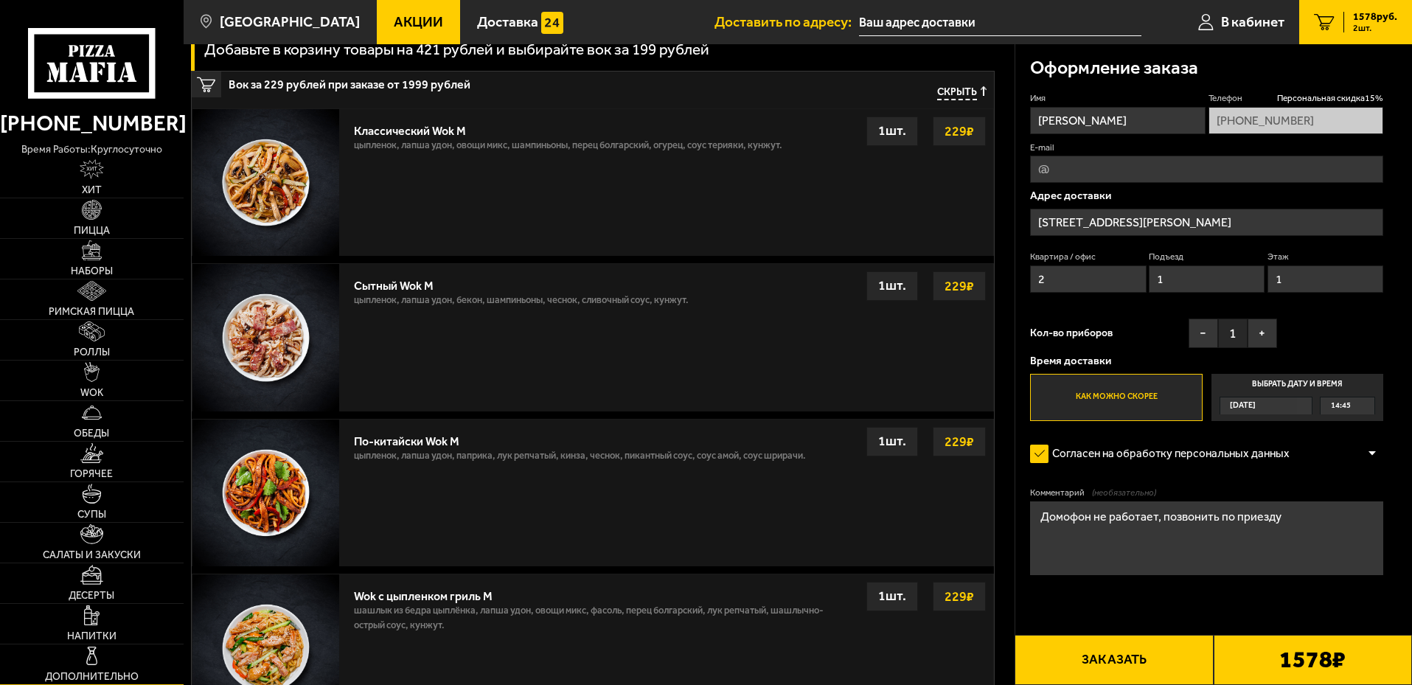
type textarea "Домофон не работает, позвонить по приезду"
click at [97, 659] on img at bounding box center [92, 656] width 20 height 20
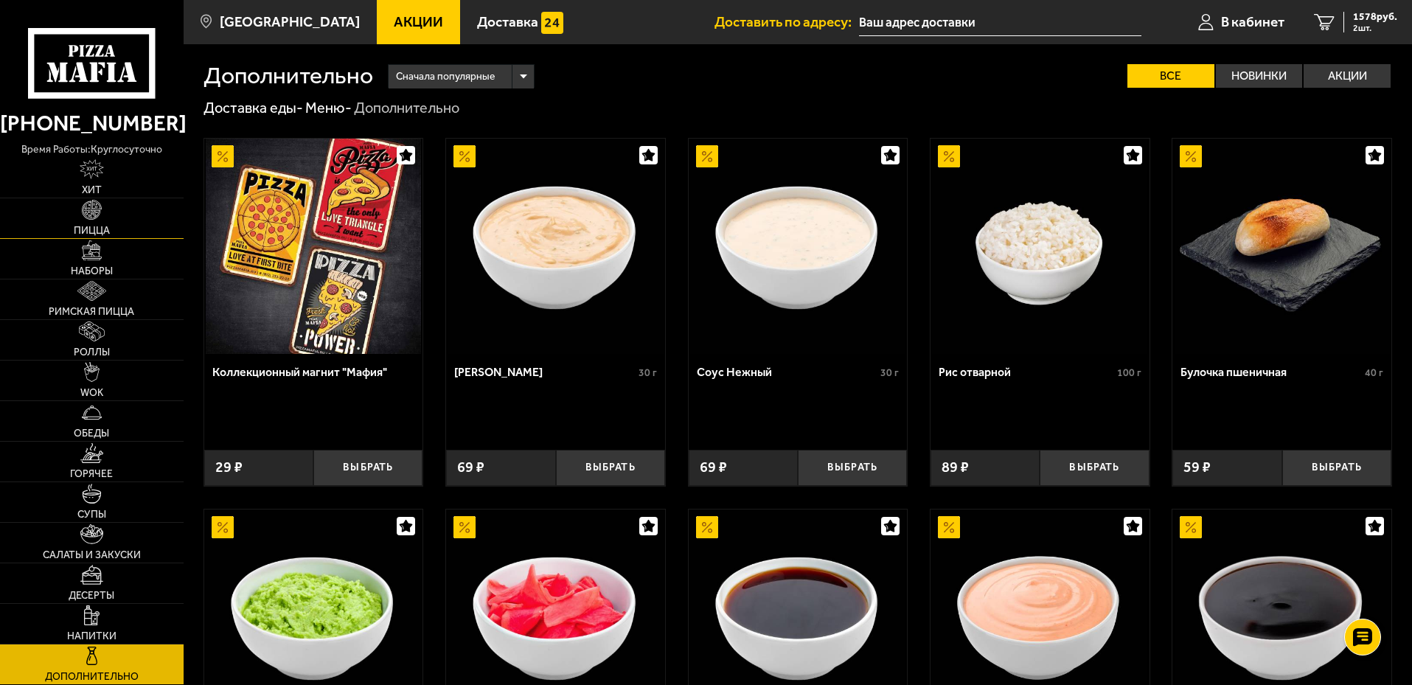
click at [100, 212] on img at bounding box center [92, 210] width 20 height 20
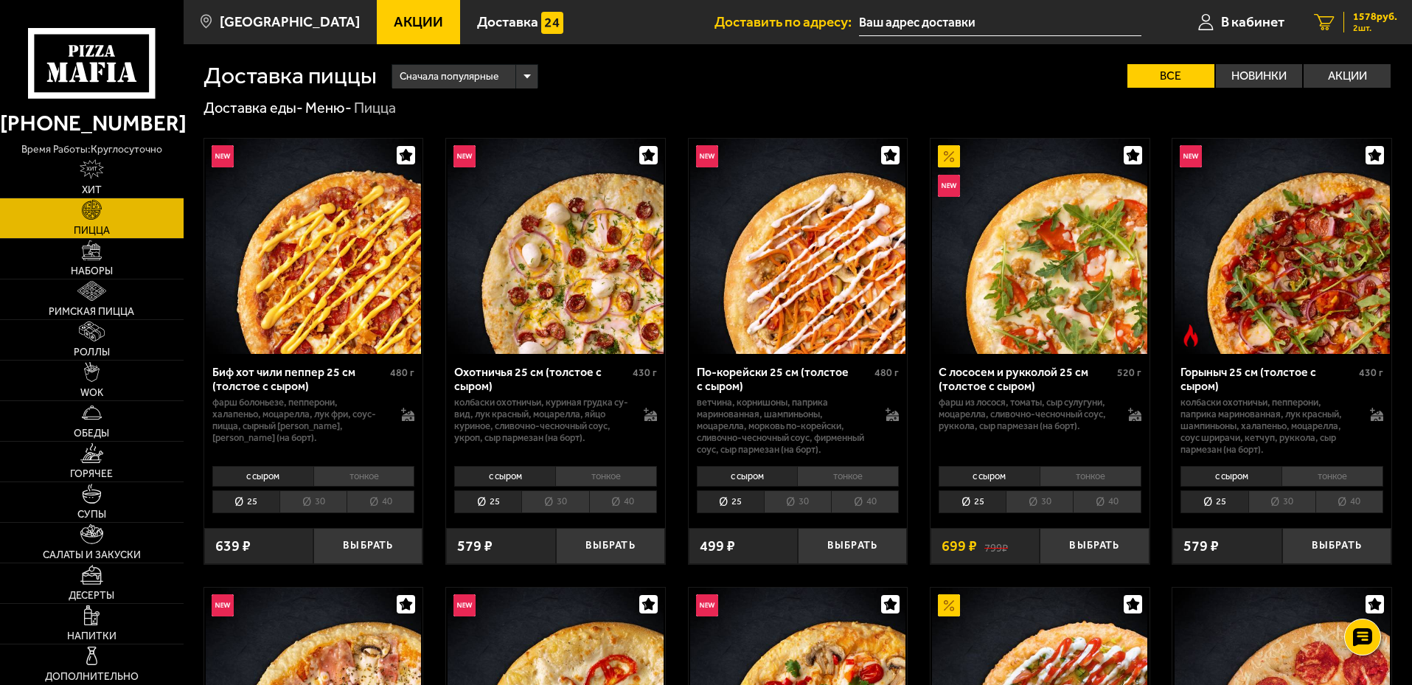
click at [1378, 22] on span "1578 руб." at bounding box center [1375, 17] width 44 height 10
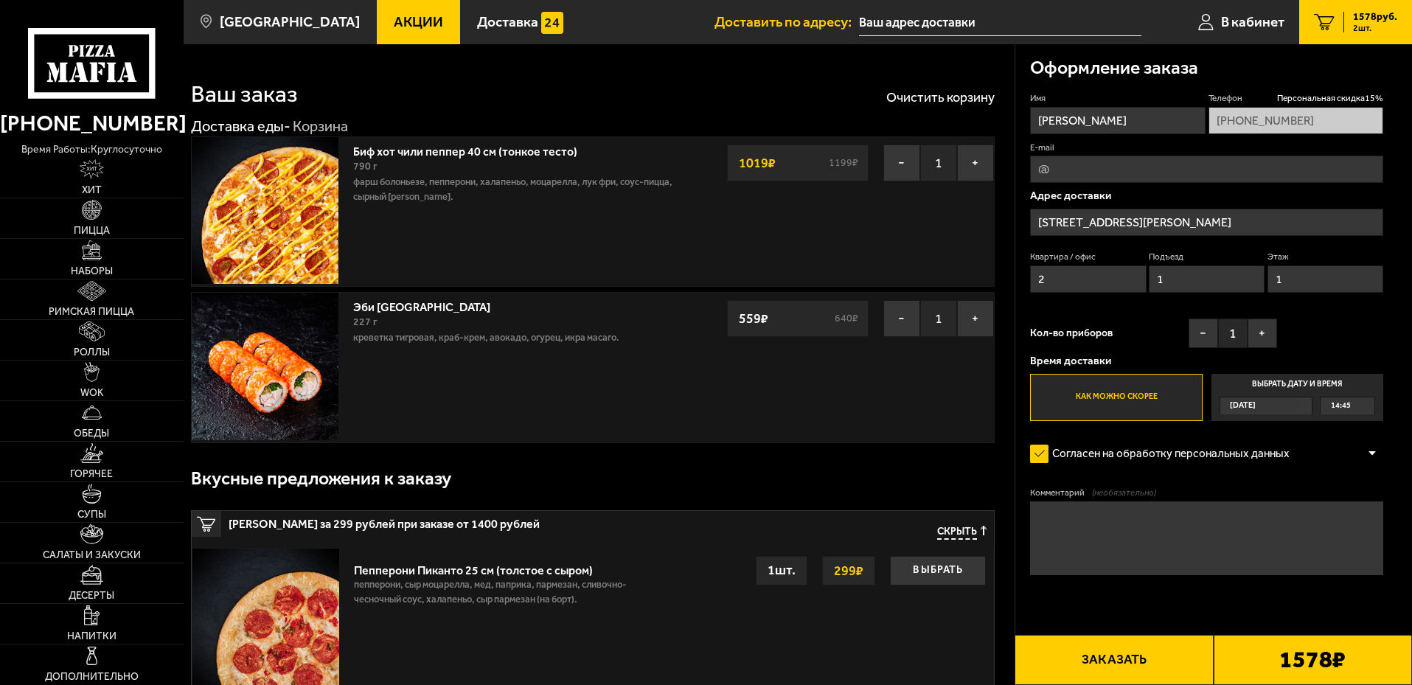
type input "[STREET_ADDRESS][PERSON_NAME]"
click at [1140, 525] on textarea "Комментарий (необязательно)" at bounding box center [1206, 538] width 353 height 74
click at [1353, 26] on span "2 шт." at bounding box center [1375, 28] width 44 height 9
click at [394, 22] on span "Акции" at bounding box center [418, 22] width 49 height 14
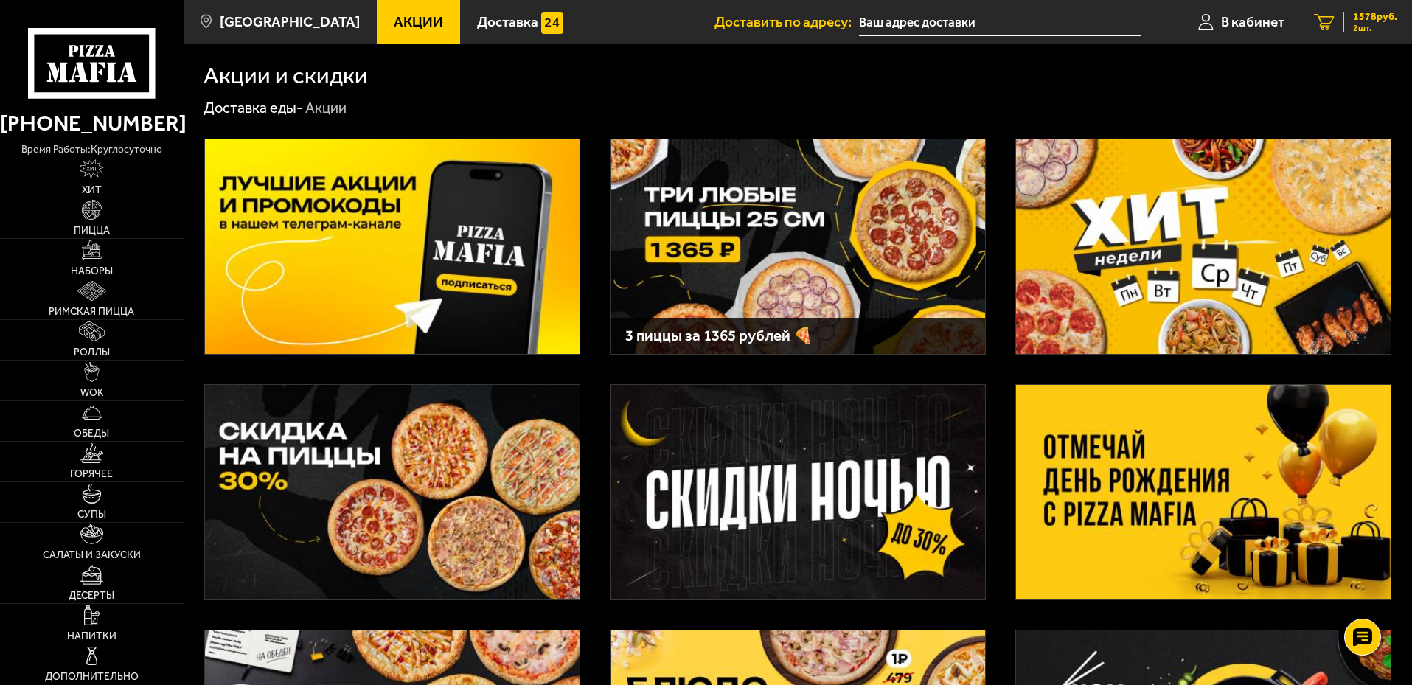
click at [1372, 24] on span "2 шт." at bounding box center [1375, 28] width 44 height 9
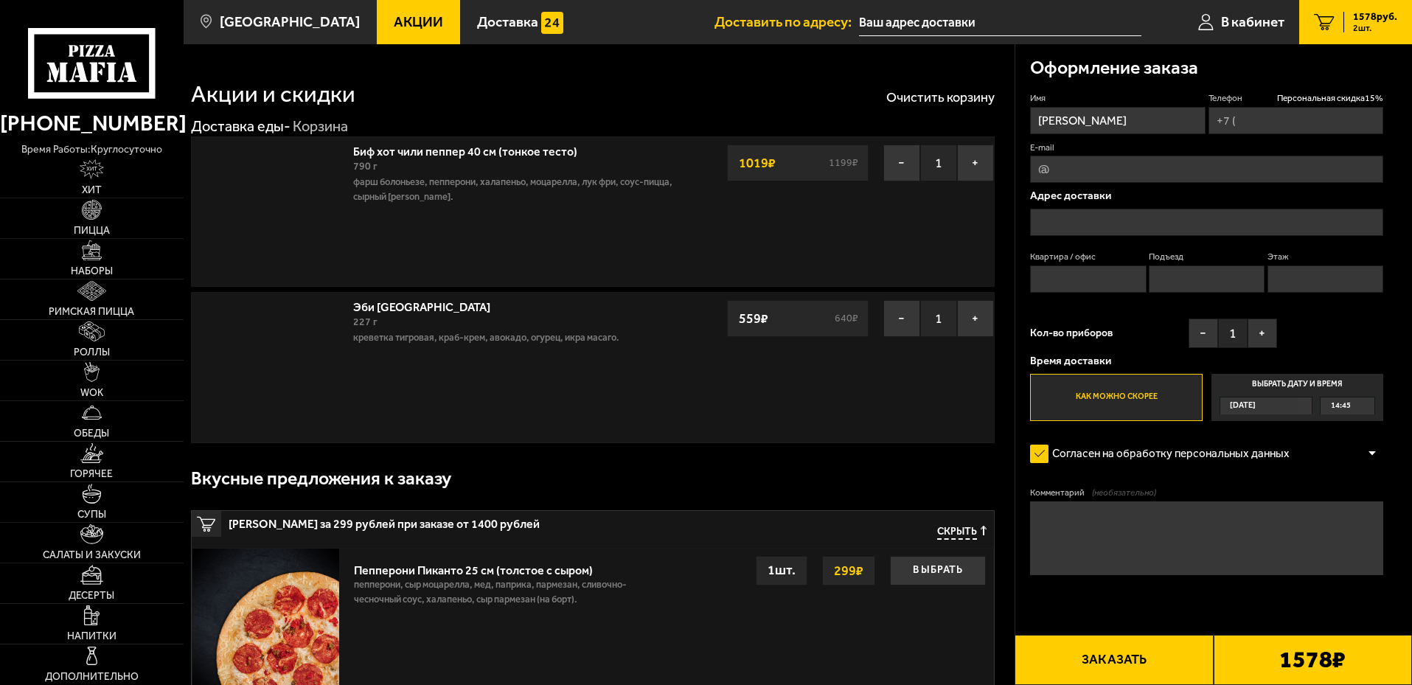
type input "[PHONE_NUMBER]"
type input "[STREET_ADDRESS][PERSON_NAME]"
type input "2"
type input "1"
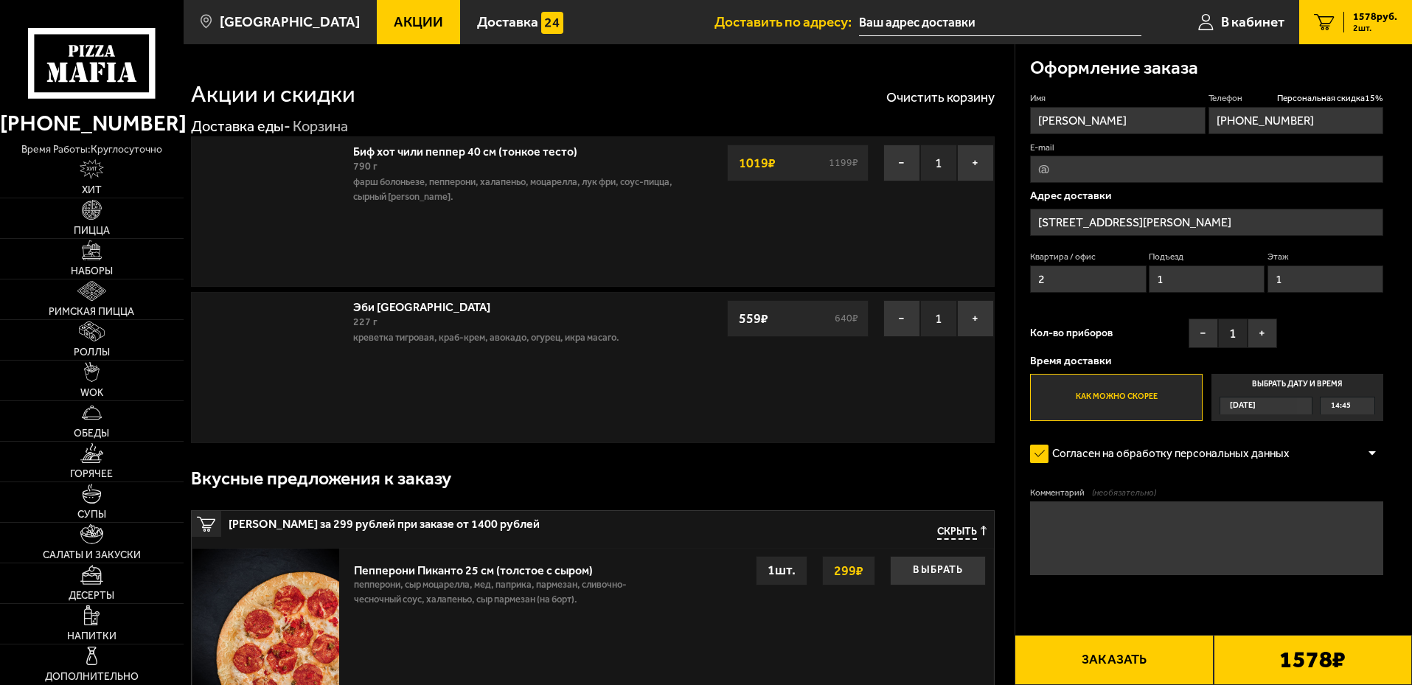
type input "[STREET_ADDRESS][PERSON_NAME]"
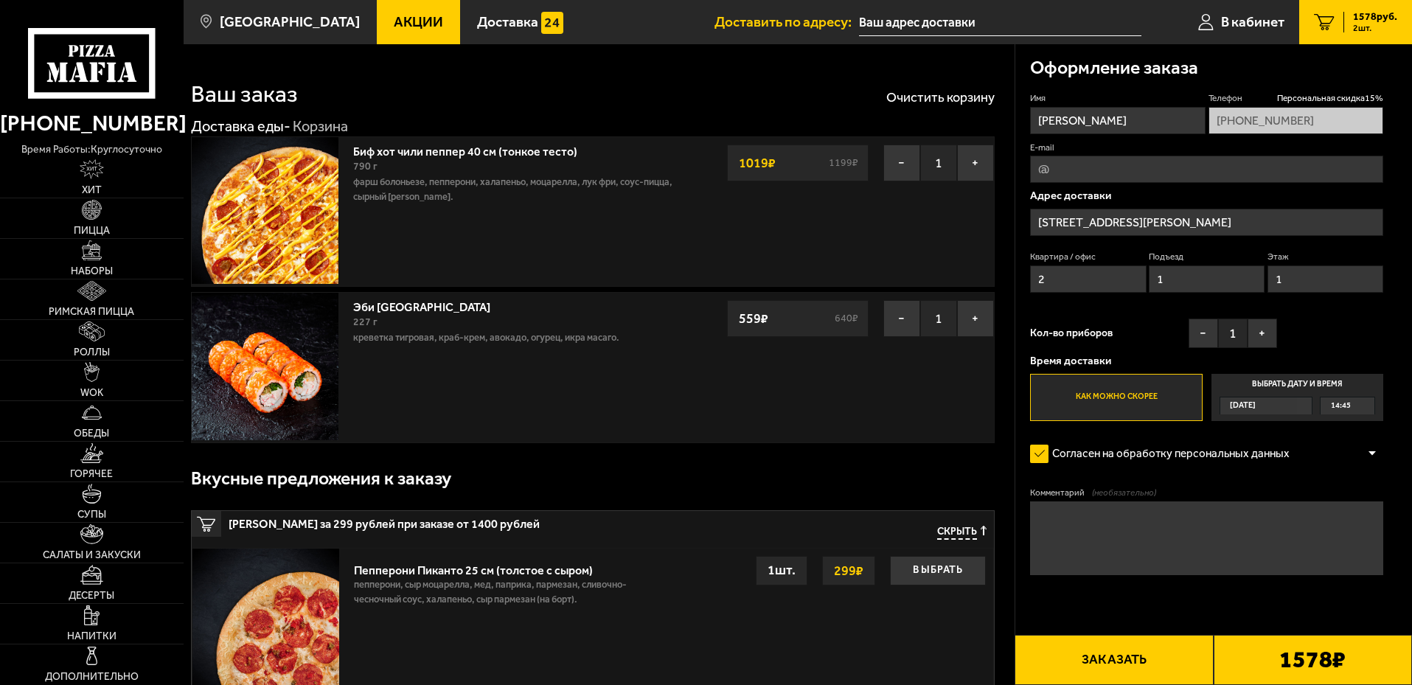
click at [1083, 531] on textarea "Комментарий (необязательно)" at bounding box center [1206, 538] width 353 height 74
type textarea "Домофон не работает, позвонить по приезду"
click at [1264, 329] on button "+" at bounding box center [1261, 332] width 29 height 29
click at [1188, 339] on button "−" at bounding box center [1202, 332] width 29 height 29
click at [1126, 657] on button "Заказать" at bounding box center [1113, 660] width 198 height 50
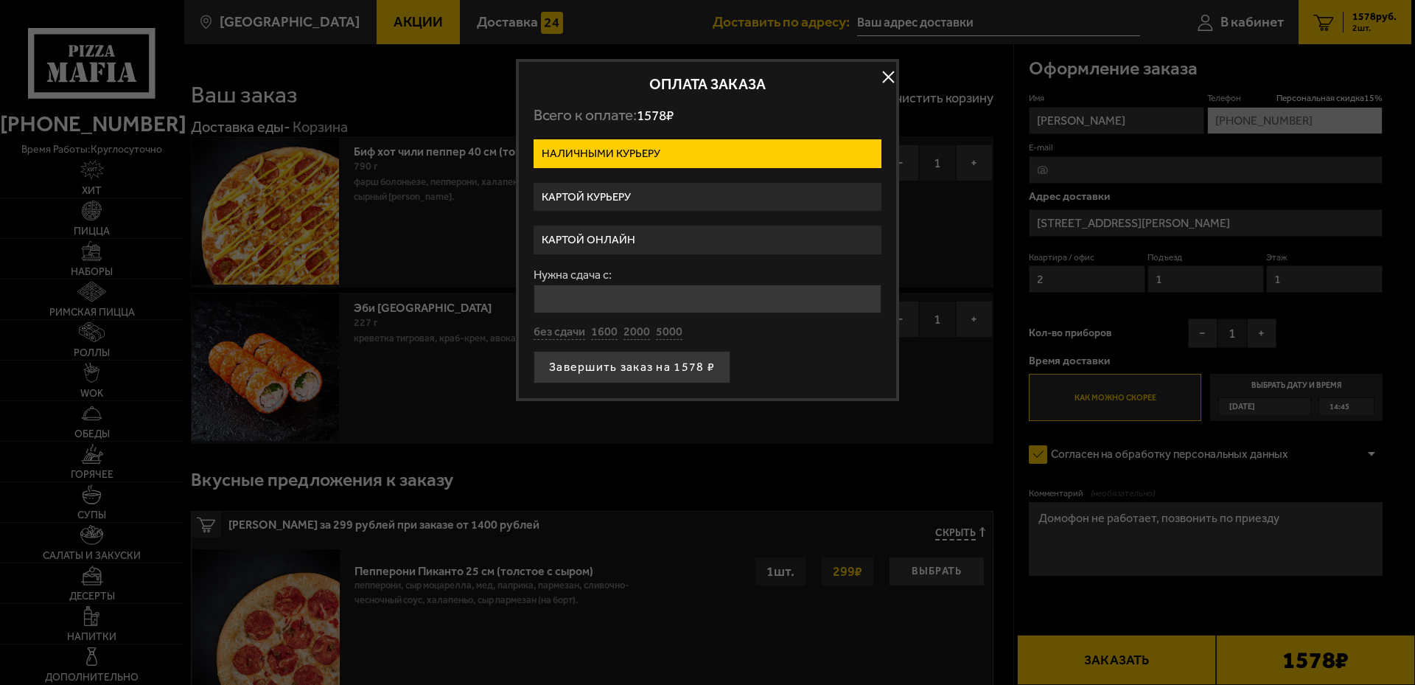
click at [667, 197] on label "Картой курьеру" at bounding box center [708, 197] width 348 height 29
click at [0, 0] on input "Картой курьеру" at bounding box center [0, 0] width 0 height 0
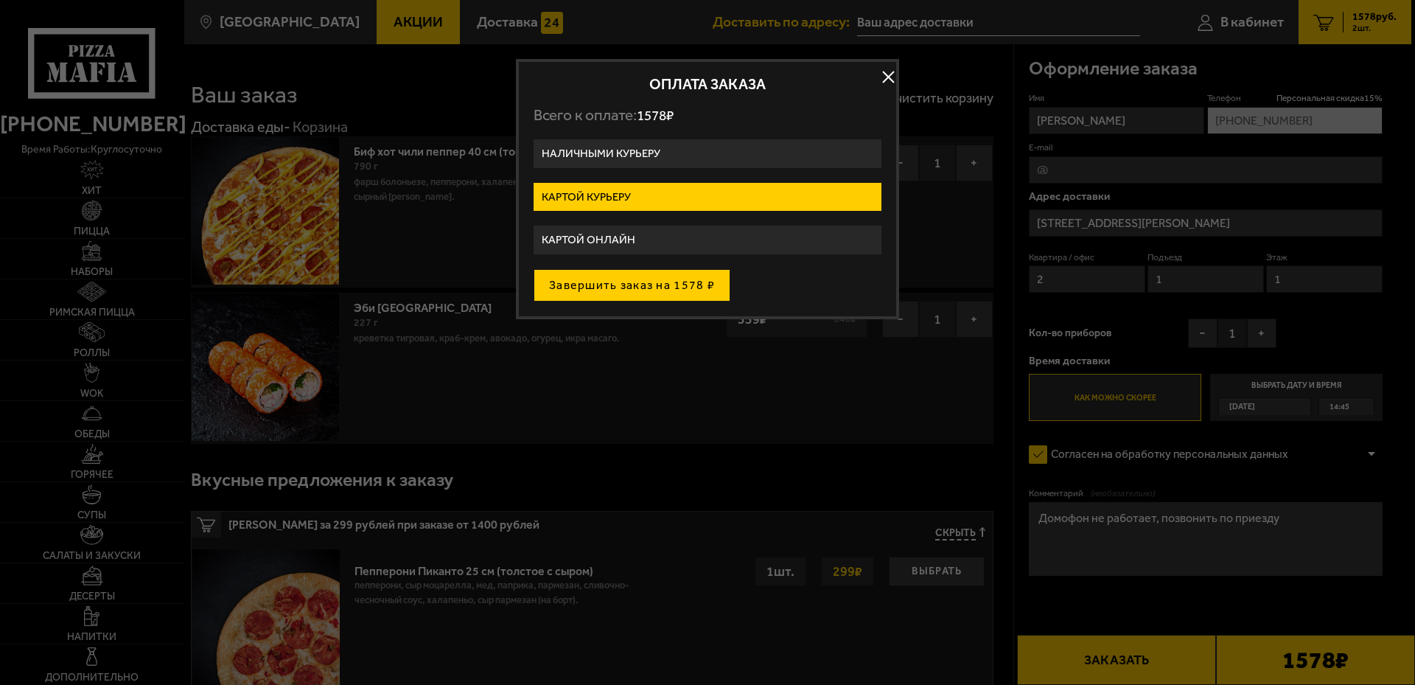
click at [663, 290] on button "Завершить заказ на 1578 ₽" at bounding box center [632, 285] width 197 height 32
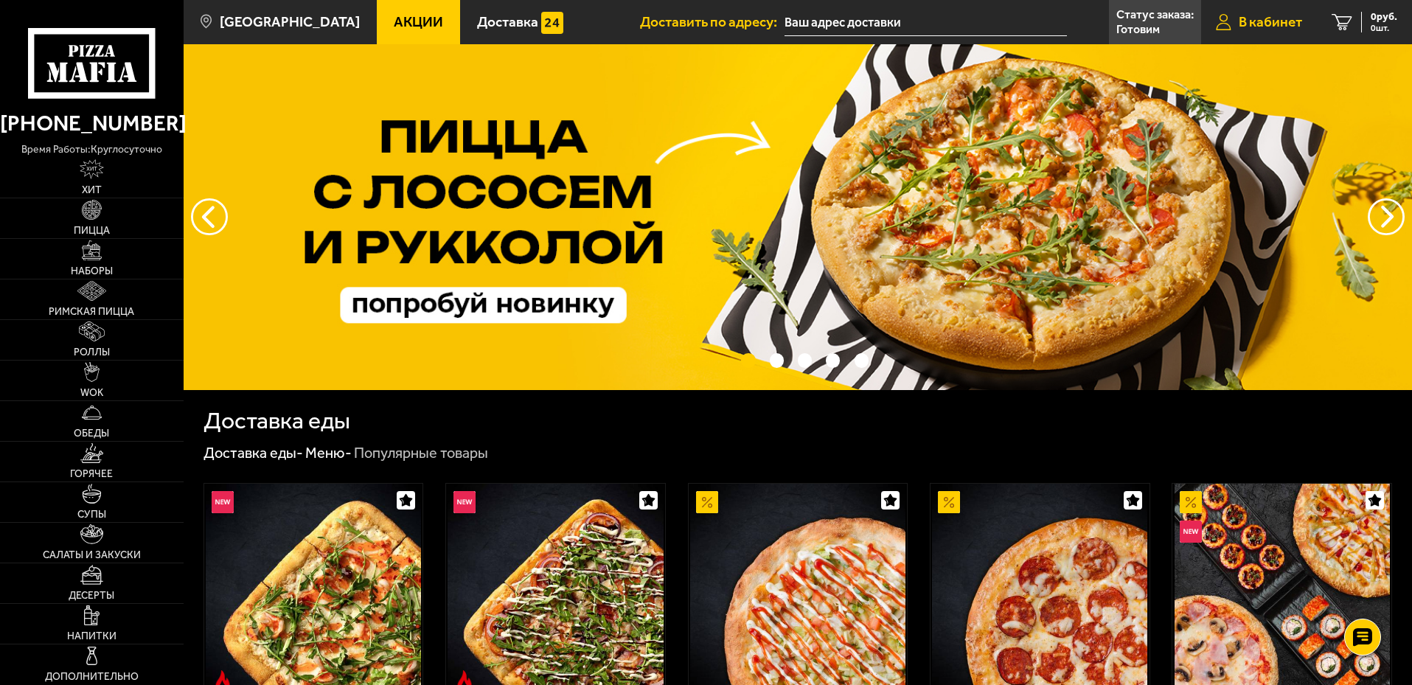
click at [1260, 15] on span "В кабинет" at bounding box center [1269, 22] width 63 height 14
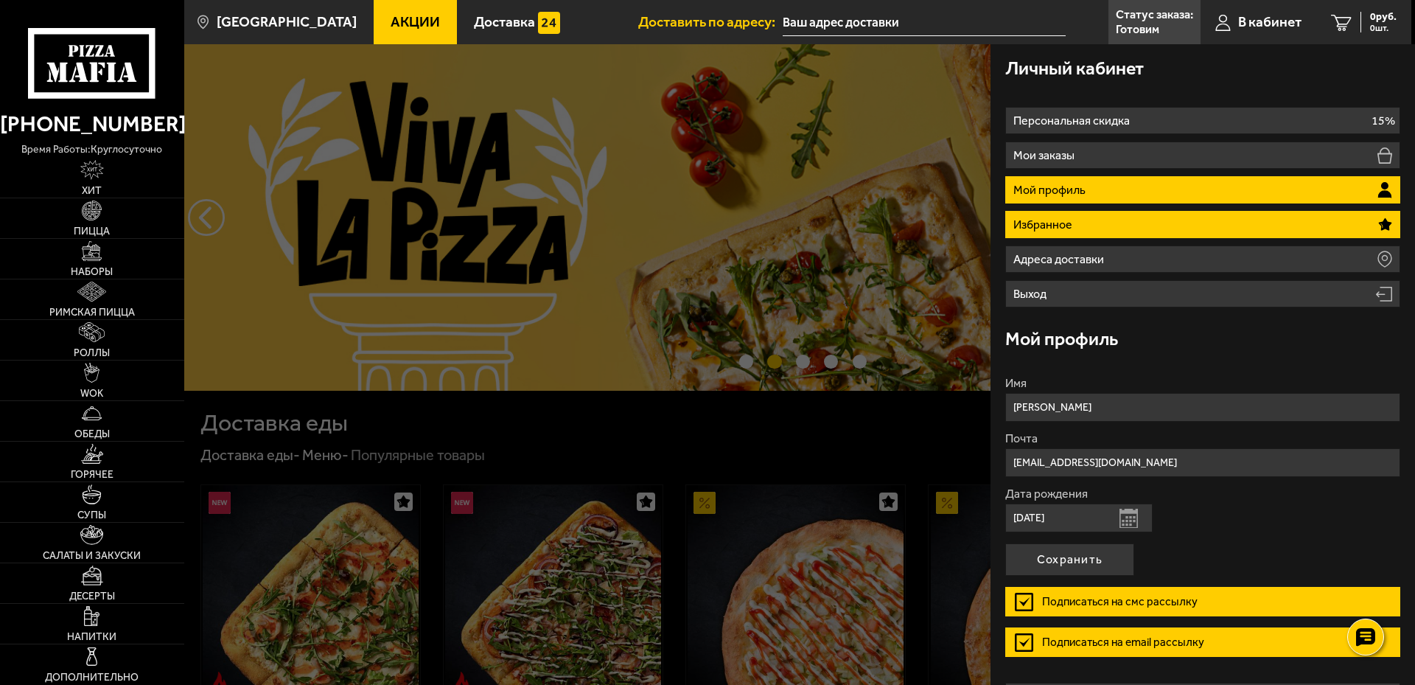
click at [1104, 217] on li "Избранное" at bounding box center [1202, 224] width 395 height 27
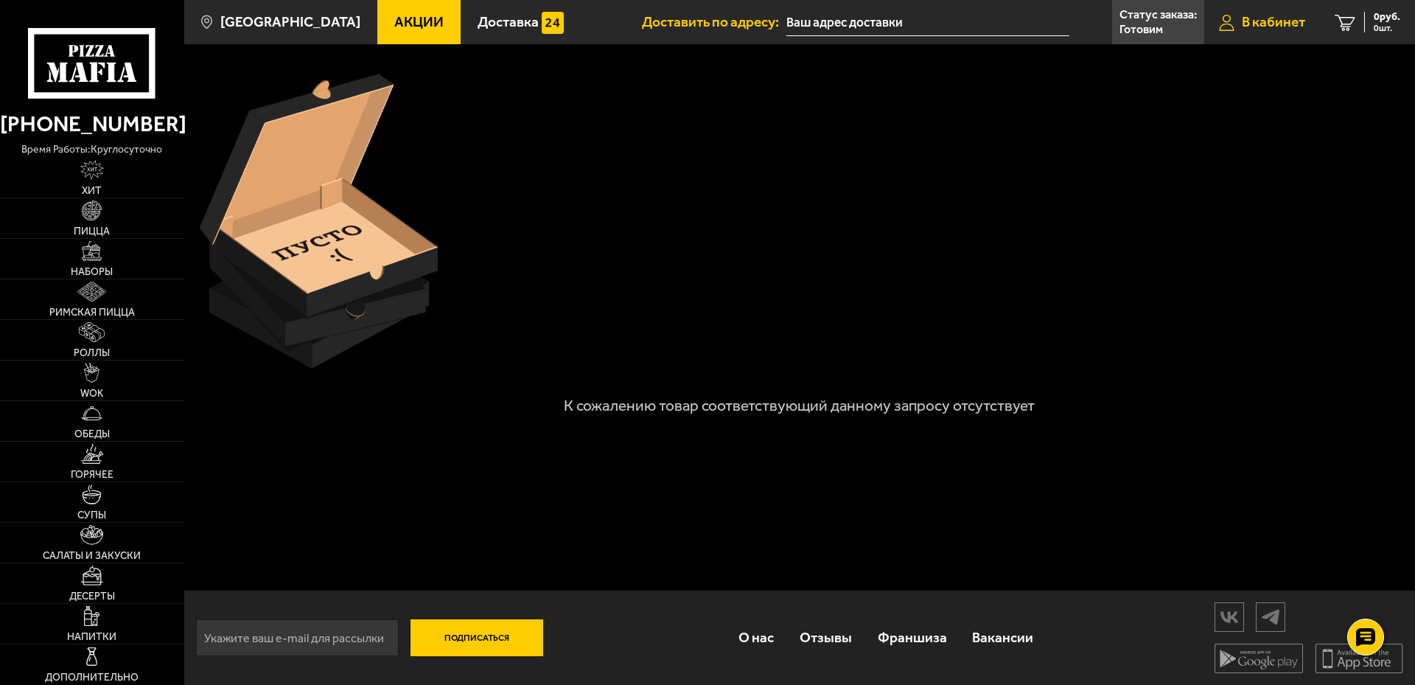
click at [1277, 30] on link "В кабинет" at bounding box center [1263, 22] width 116 height 44
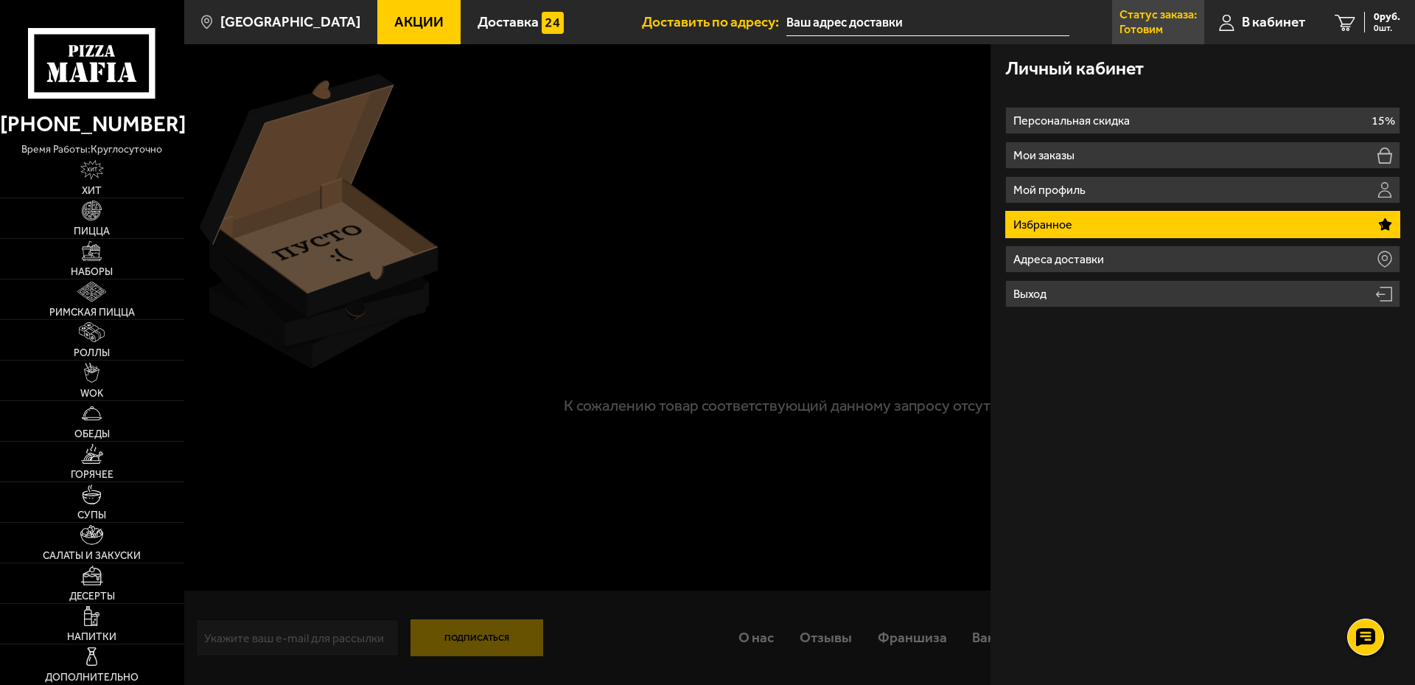
click at [1151, 15] on p "Статус заказа:" at bounding box center [1158, 15] width 77 height 12
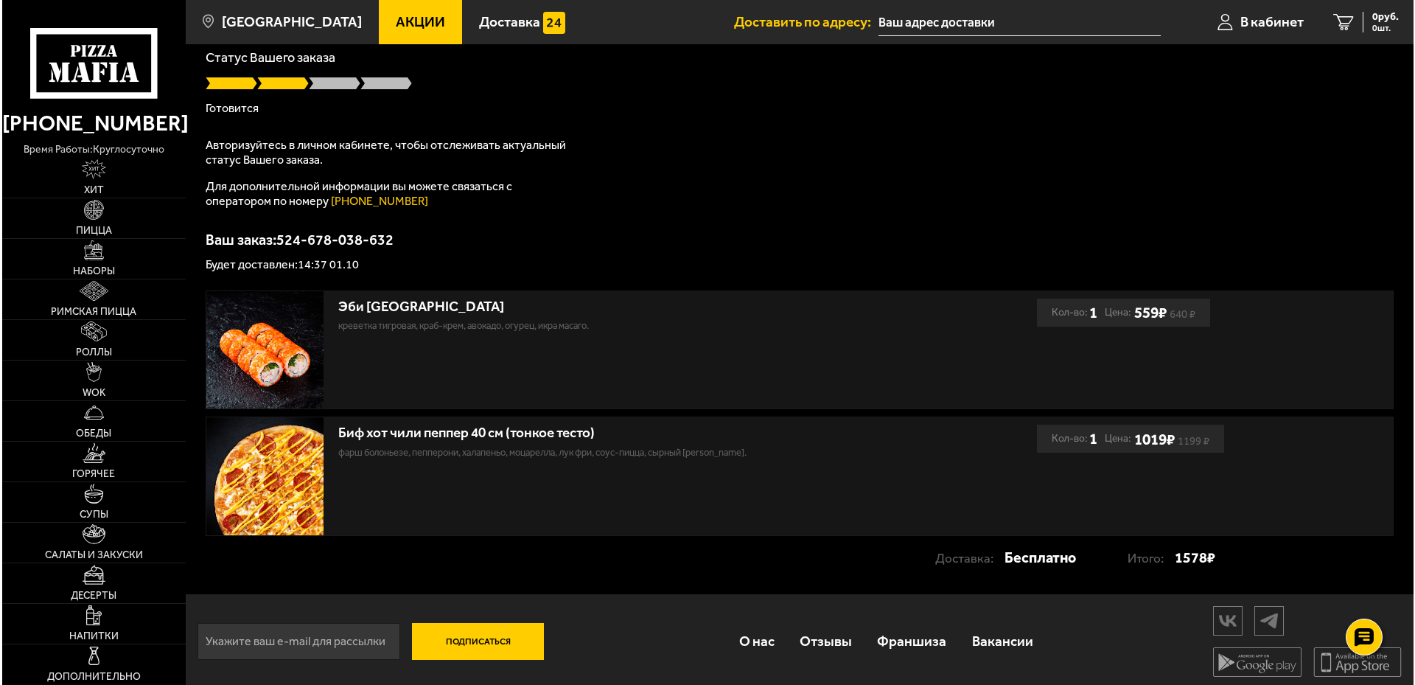
scroll to position [114, 0]
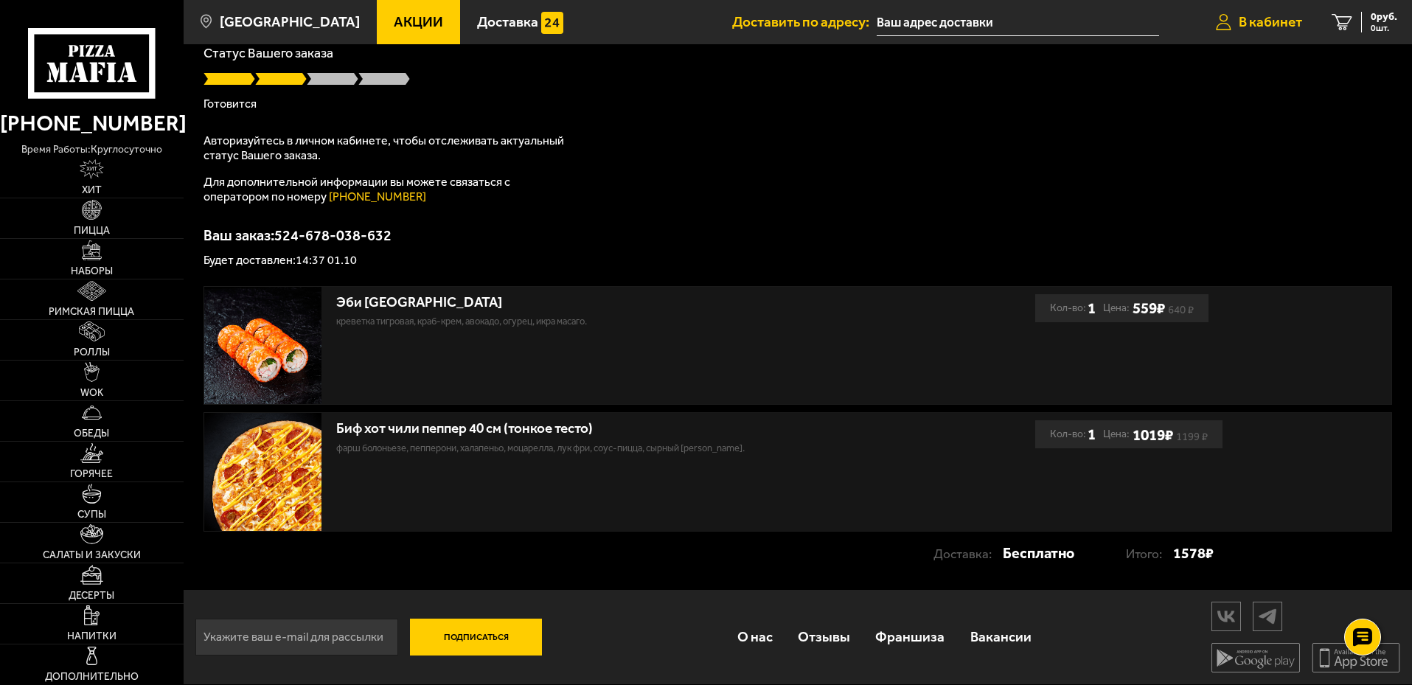
click at [1256, 32] on link "В кабинет" at bounding box center [1259, 22] width 116 height 44
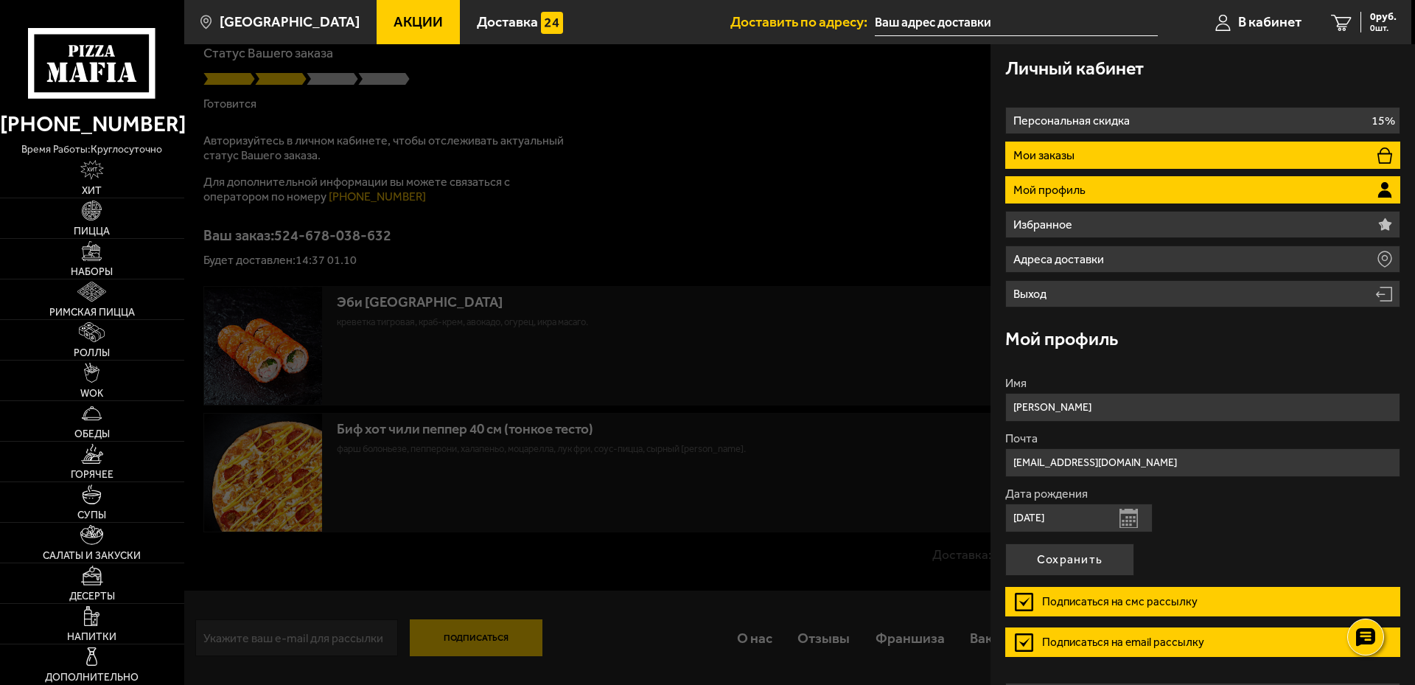
click at [1068, 157] on p "Мои заказы" at bounding box center [1046, 156] width 65 height 12
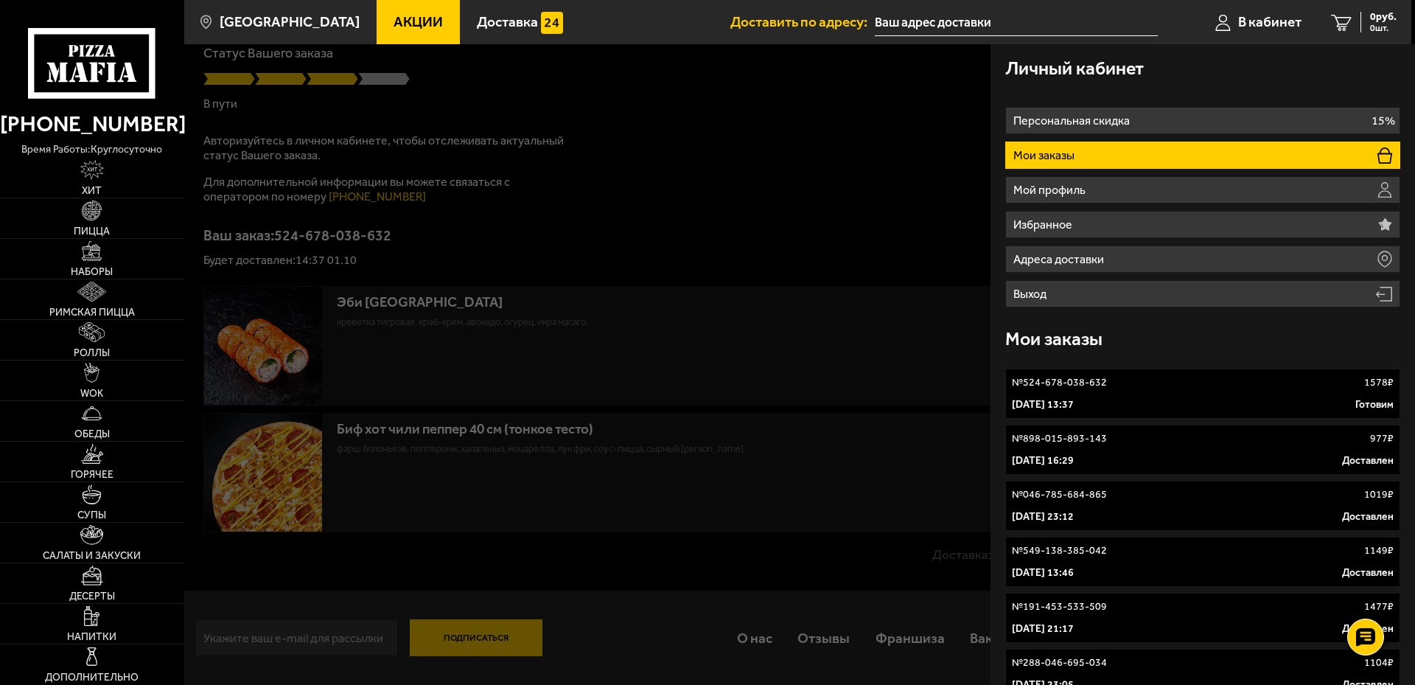
click at [1123, 386] on div "№ 524-678-038-632 1578 ₽" at bounding box center [1203, 382] width 382 height 15
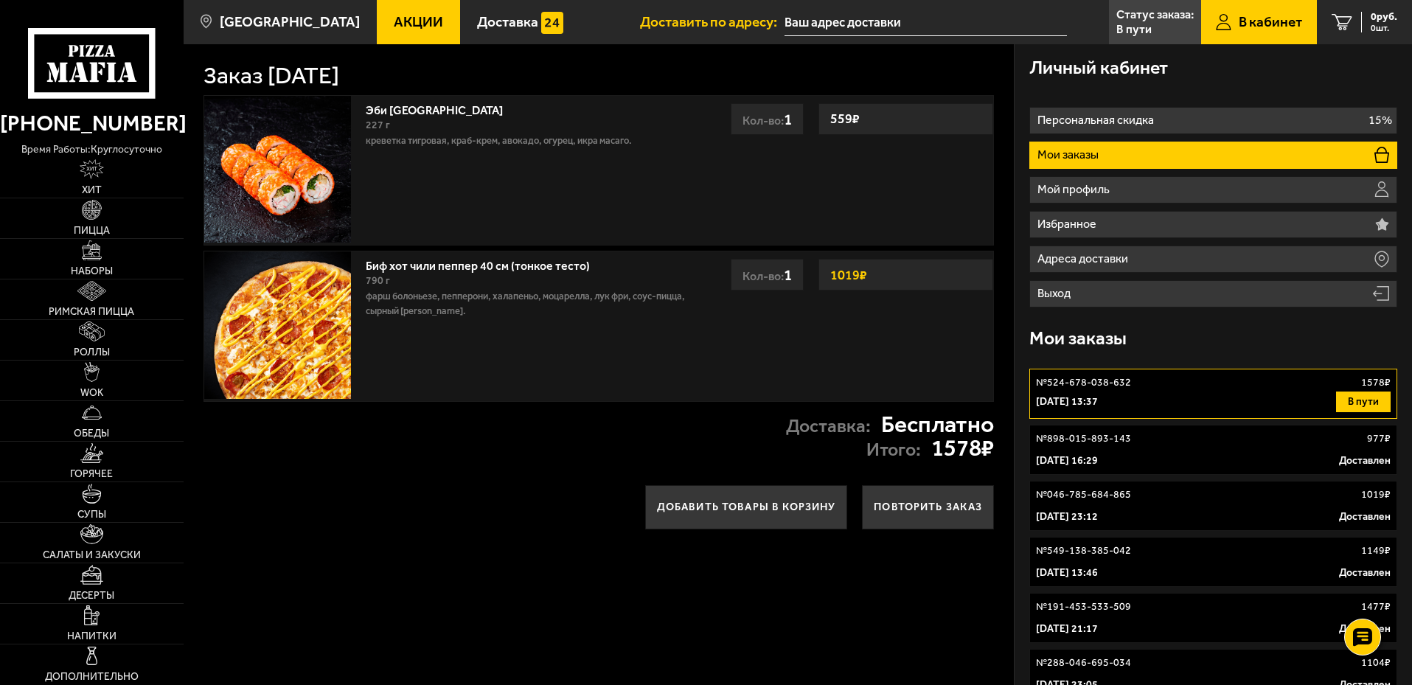
click at [1110, 387] on p "№ 524-678-038-632" at bounding box center [1083, 382] width 95 height 15
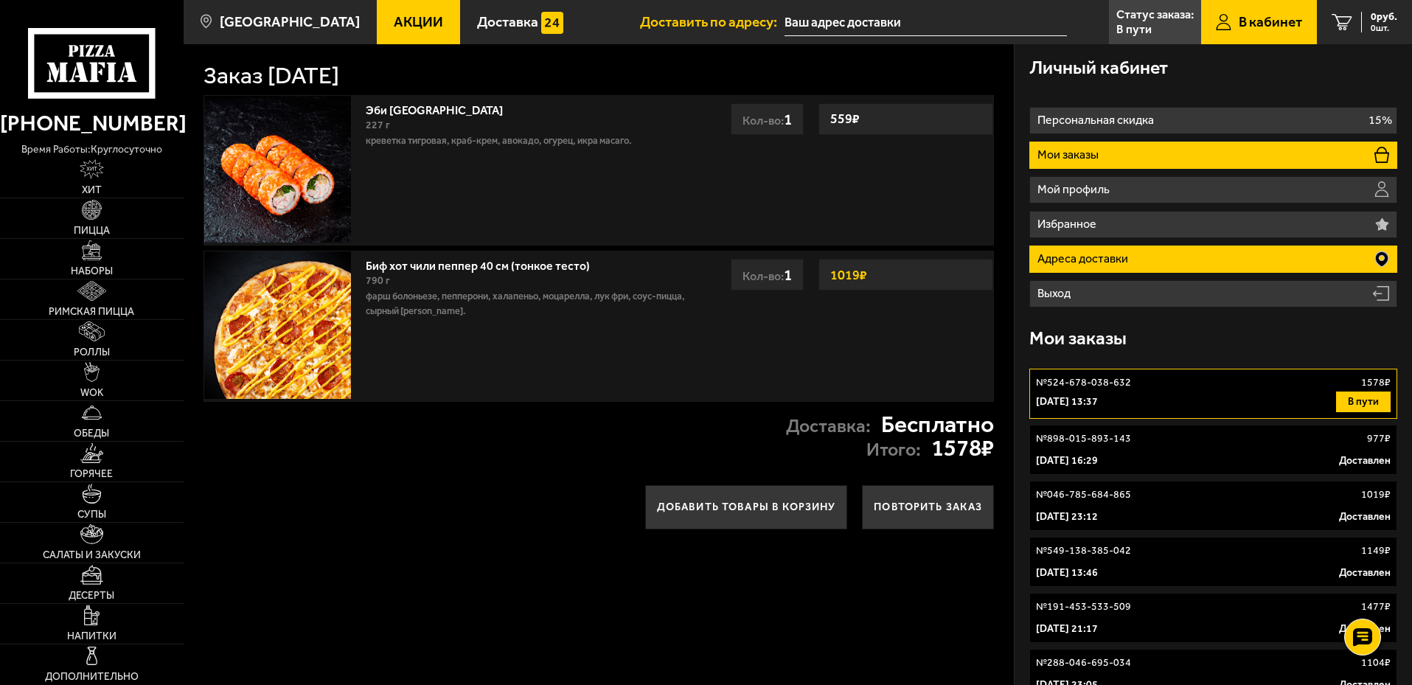
click at [1099, 259] on p "Адреса доставки" at bounding box center [1084, 259] width 94 height 12
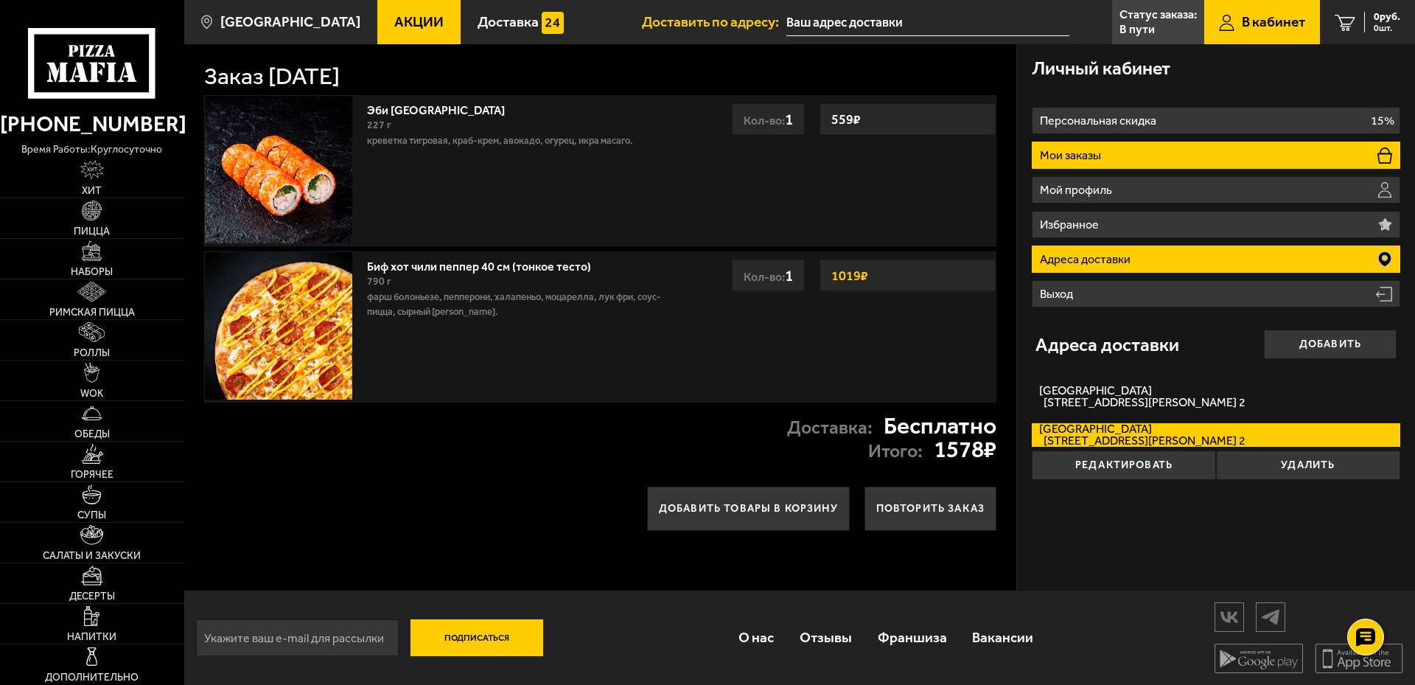
click at [1101, 154] on p "Мои заказы" at bounding box center [1072, 156] width 65 height 12
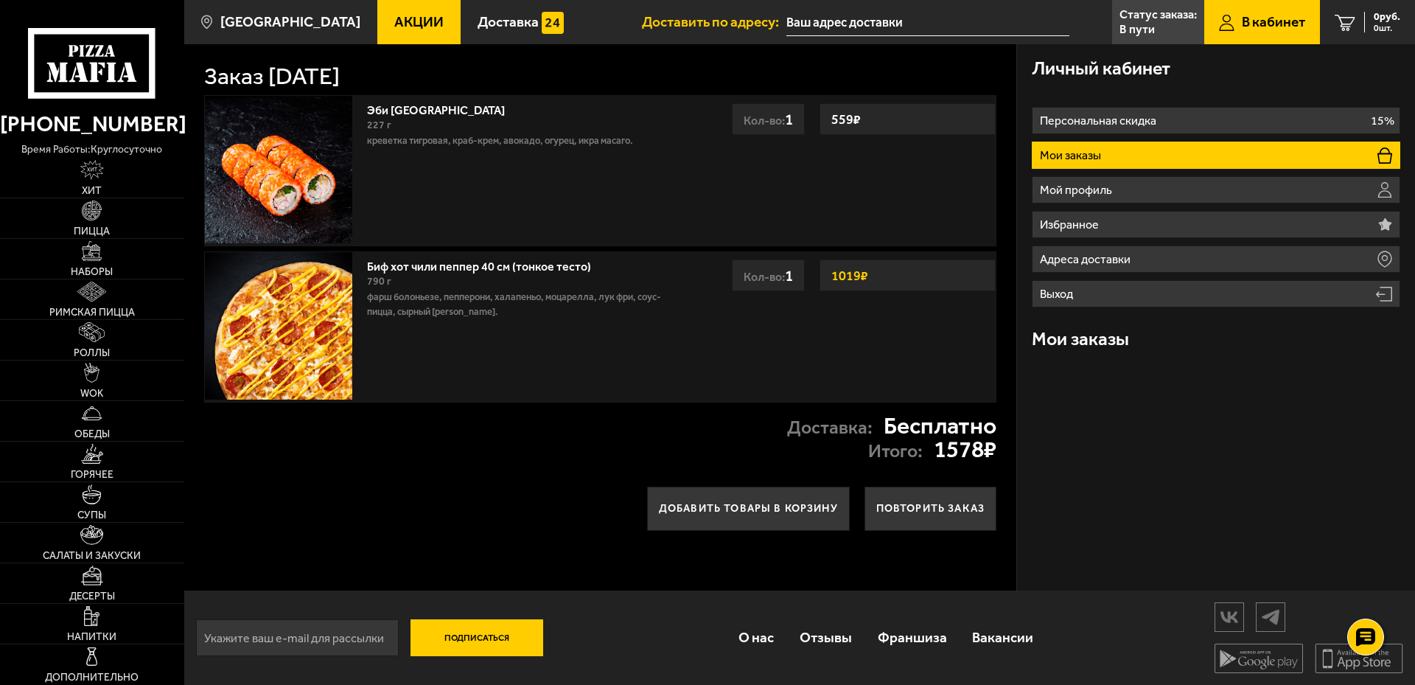
click at [394, 18] on span "Акции" at bounding box center [418, 22] width 49 height 14
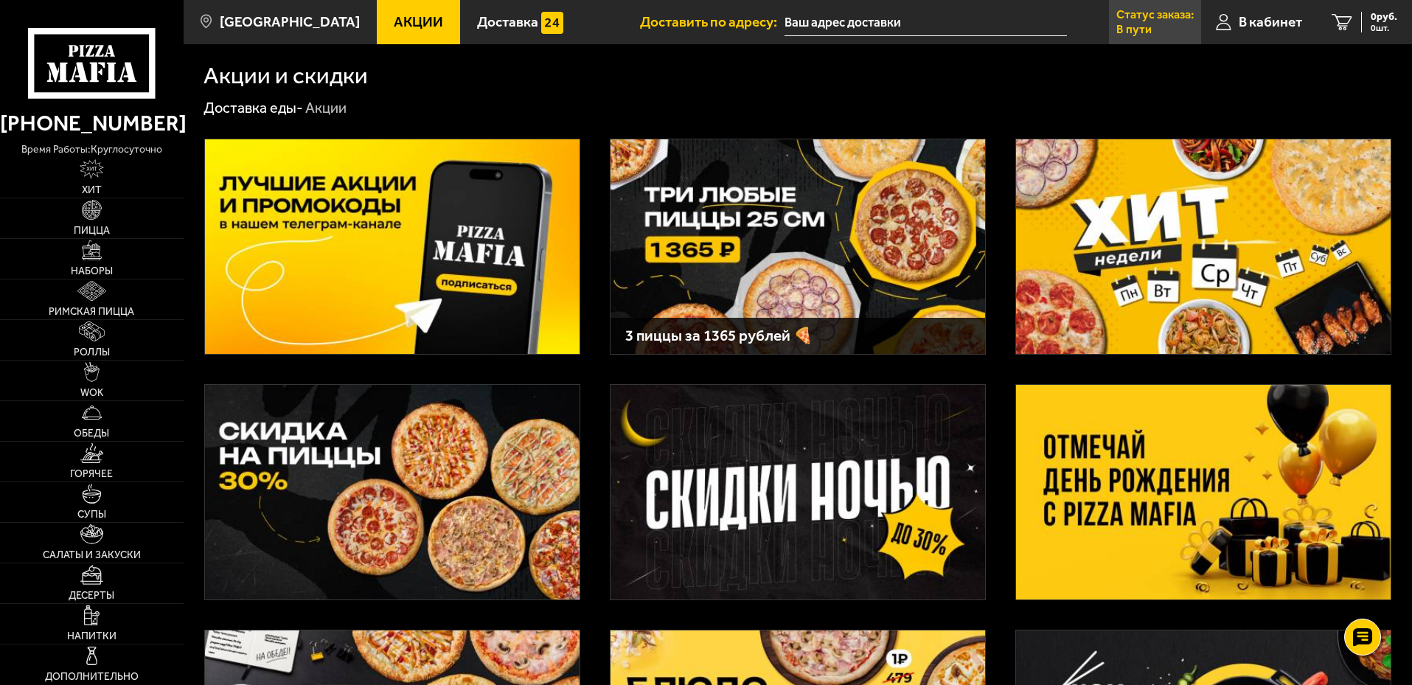
click at [1130, 25] on p "В пути" at bounding box center [1133, 30] width 35 height 12
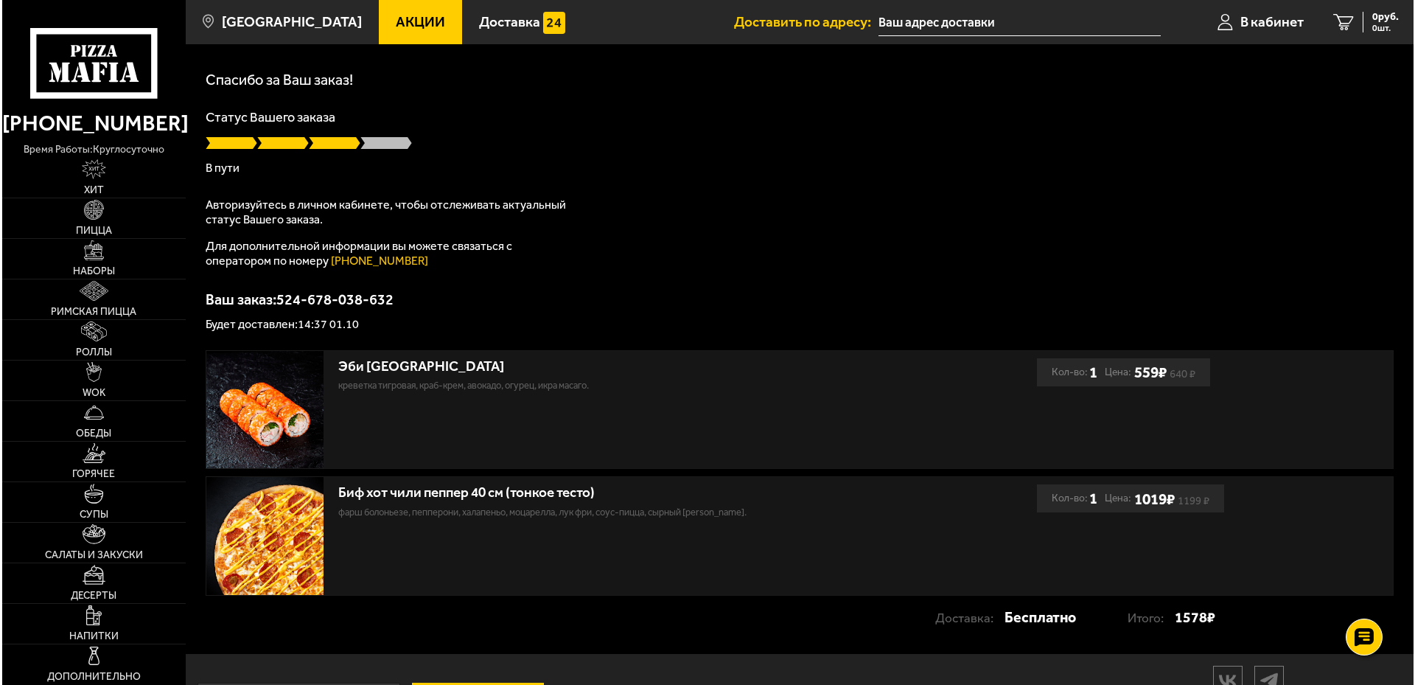
scroll to position [114, 0]
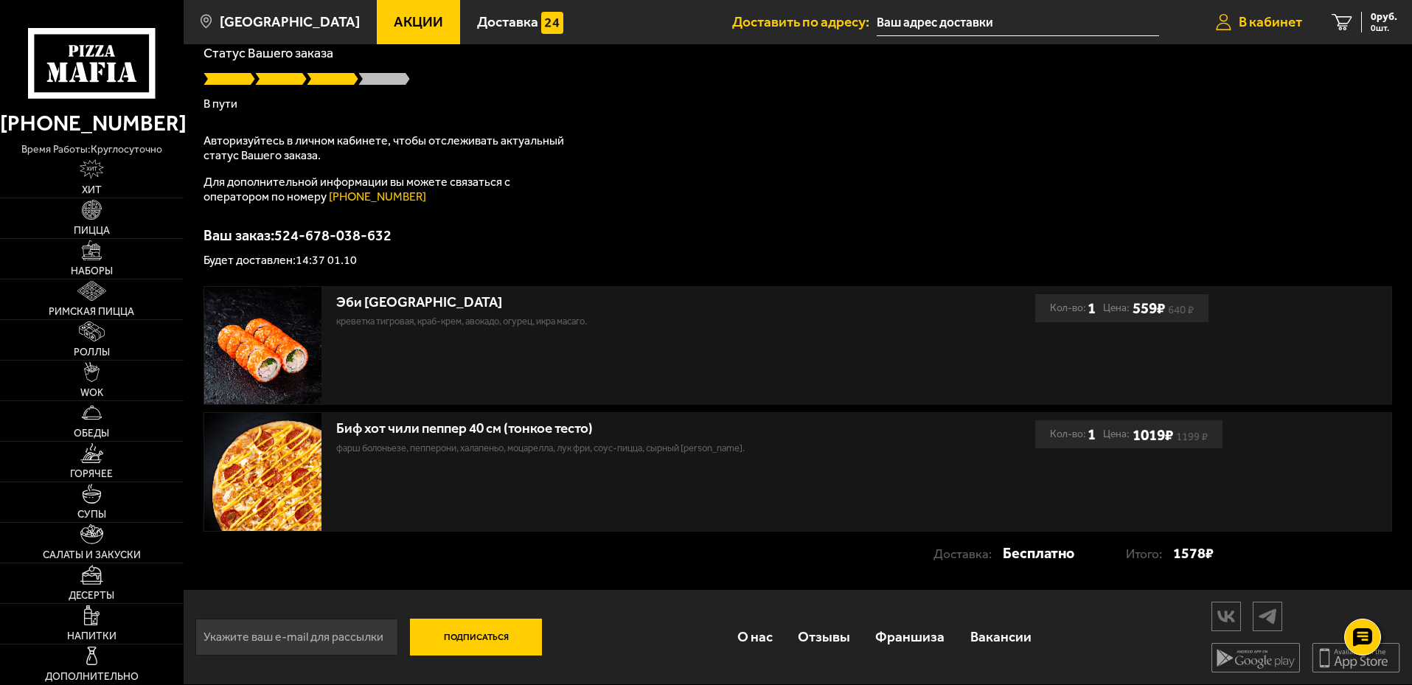
click at [1264, 24] on span "В кабинет" at bounding box center [1269, 22] width 63 height 14
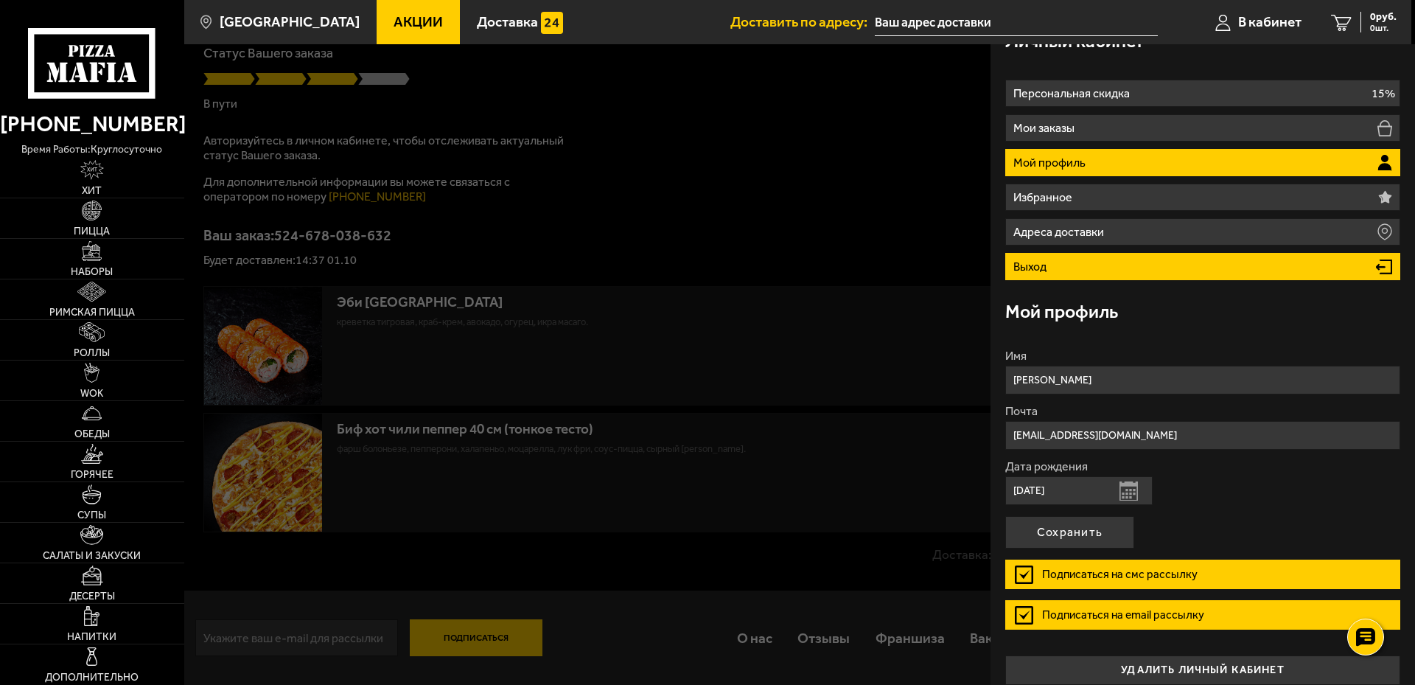
scroll to position [42, 0]
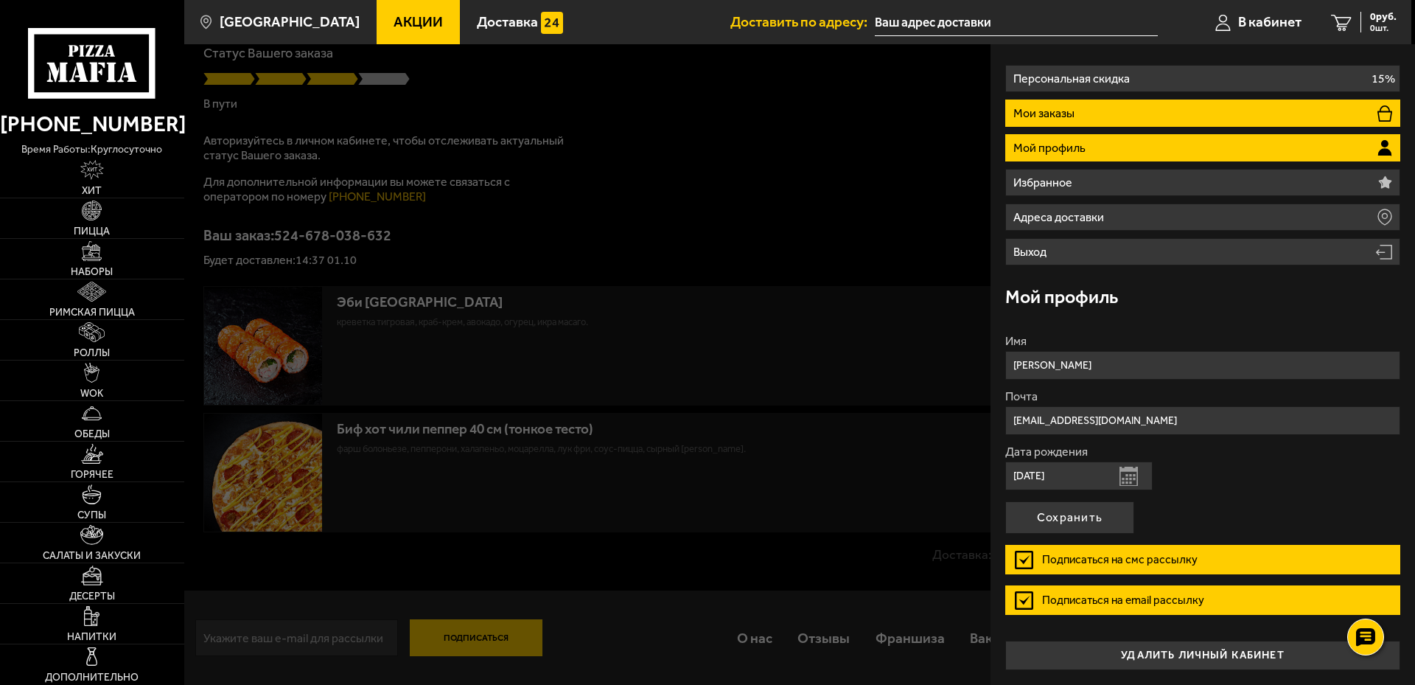
click at [1092, 108] on li "Мои заказы" at bounding box center [1202, 113] width 395 height 27
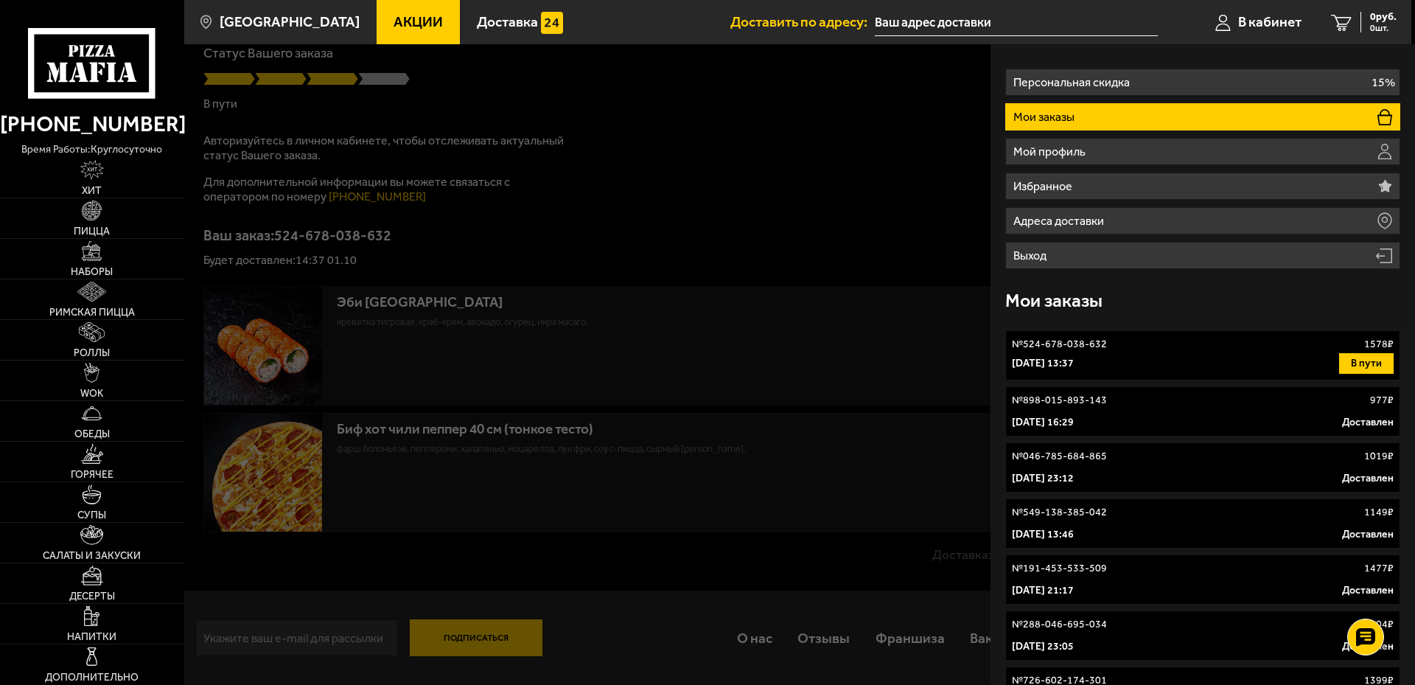
scroll to position [74, 0]
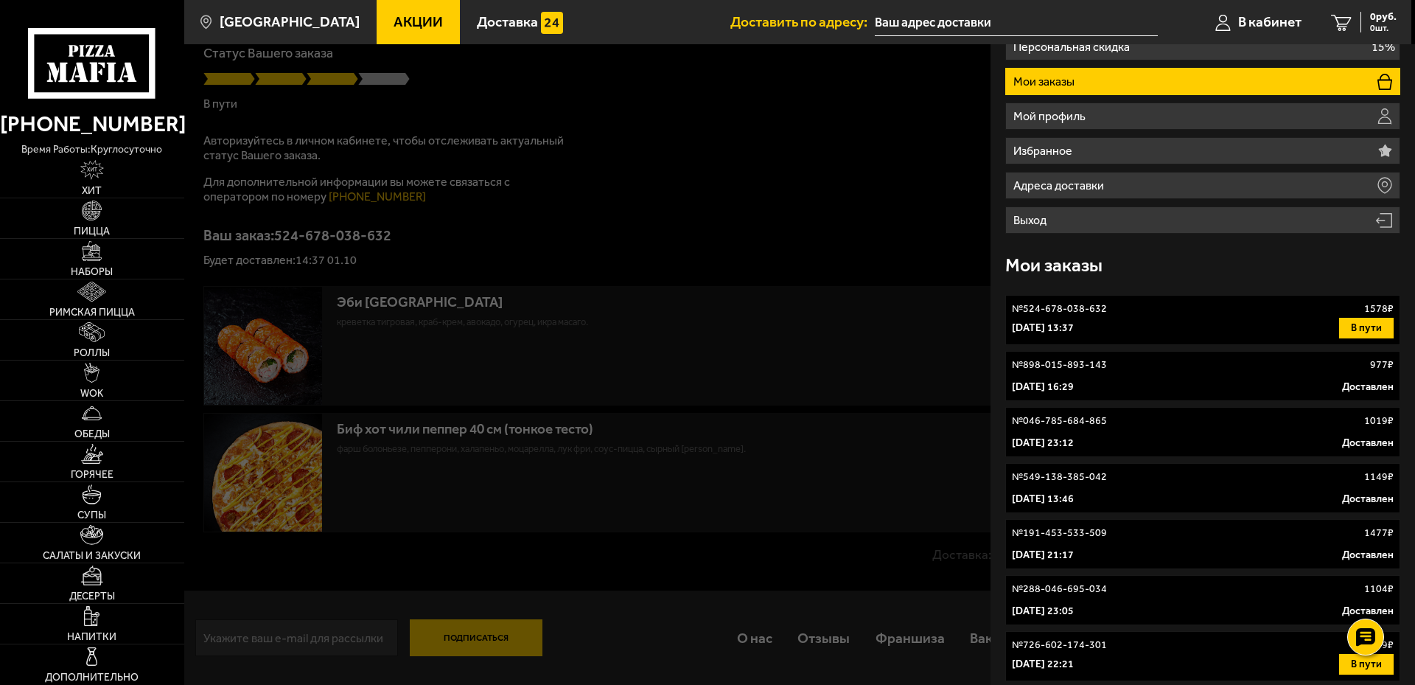
click at [1136, 316] on link "№ 524-678-038-632 1578 ₽ 1 октября 2025 г. 13:37 В пути" at bounding box center [1202, 320] width 395 height 50
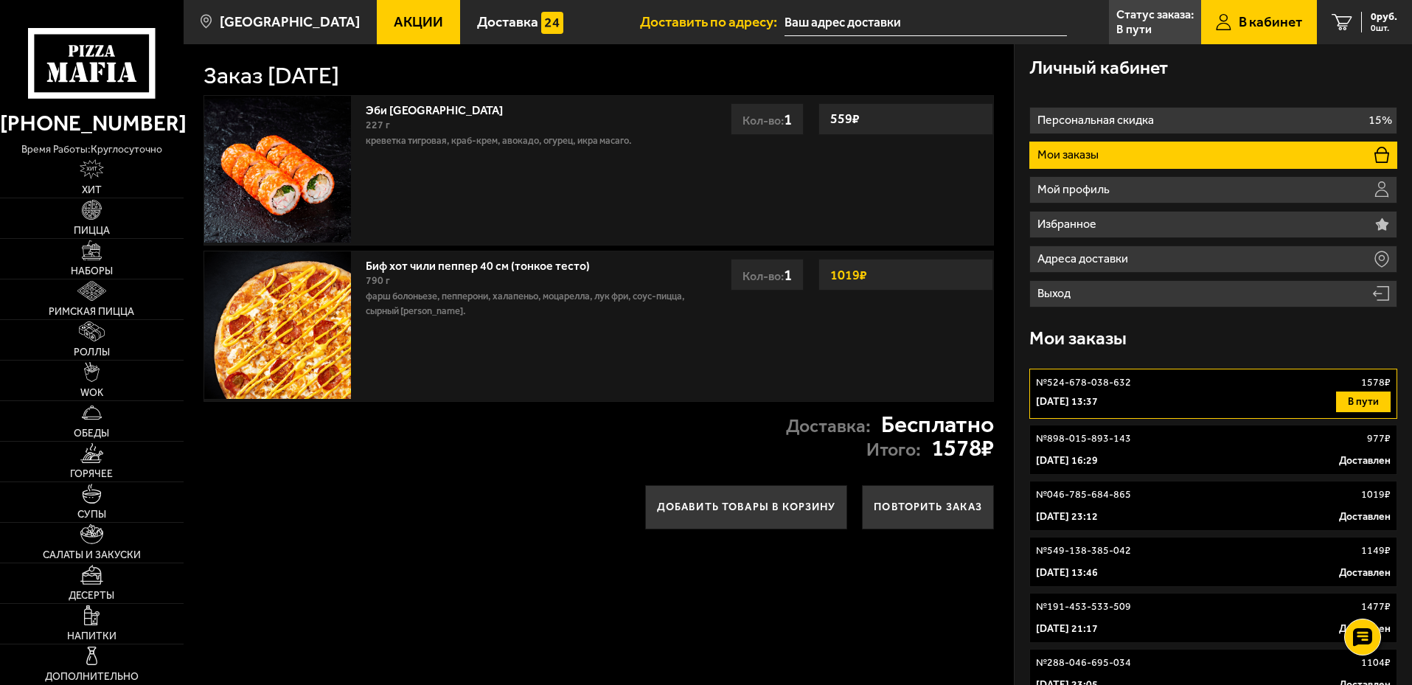
click at [481, 444] on div "Доставка: Бесплатно Итого: 1578 ₽" at bounding box center [599, 436] width 830 height 69
click at [352, 482] on div "Добавить товары в корзину Повторить заказ" at bounding box center [599, 508] width 830 height 74
click at [400, 467] on div "Доставка: Бесплатно Итого: 1578 ₽" at bounding box center [599, 436] width 830 height 69
